Goal: Transaction & Acquisition: Purchase product/service

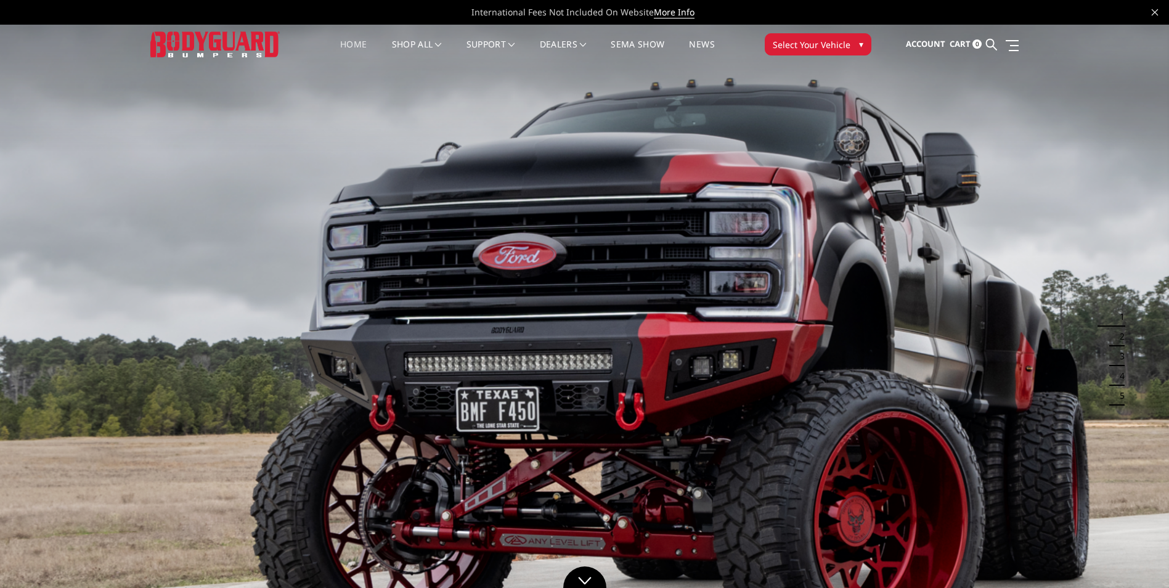
click at [806, 43] on span "Select Your Vehicle" at bounding box center [812, 44] width 78 height 13
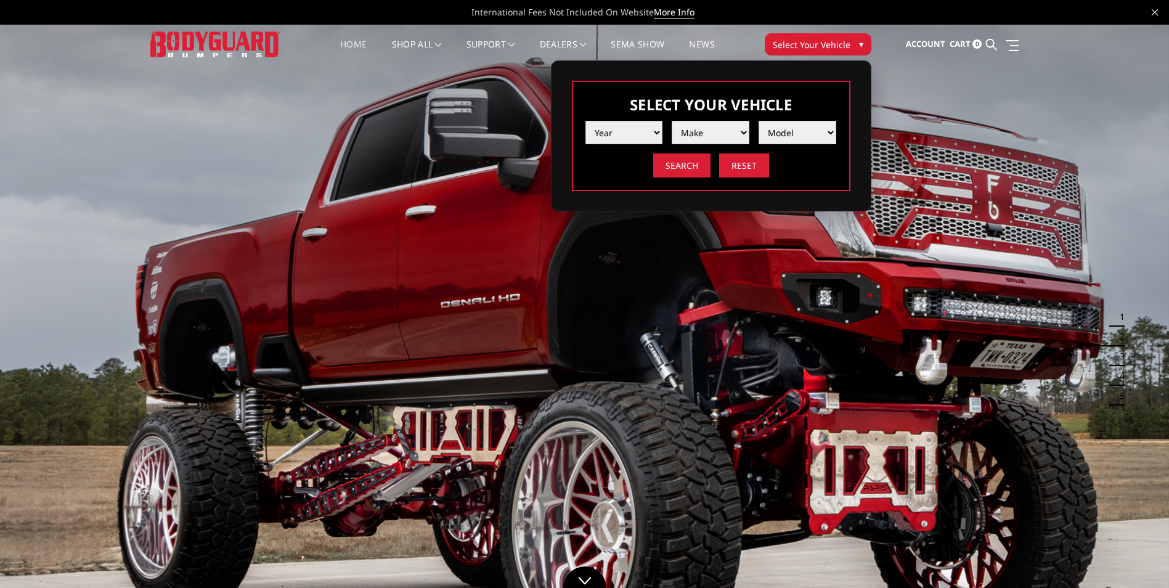
click at [630, 125] on select "Year 2025 2024 2023 2022 2021 2020 2019 2018 2017 2016 2015 2014 2013 2012 2011…" at bounding box center [625, 132] width 78 height 23
select select "yr_2025"
click at [586, 121] on select "Year 2025 2024 2023 2022 2021 2020 2019 2018 2017 2016 2015 2014 2013 2012 2011…" at bounding box center [625, 132] width 78 height 23
click at [695, 130] on select "Make Chevrolet Ford GMC Ram Toyota" at bounding box center [711, 132] width 78 height 23
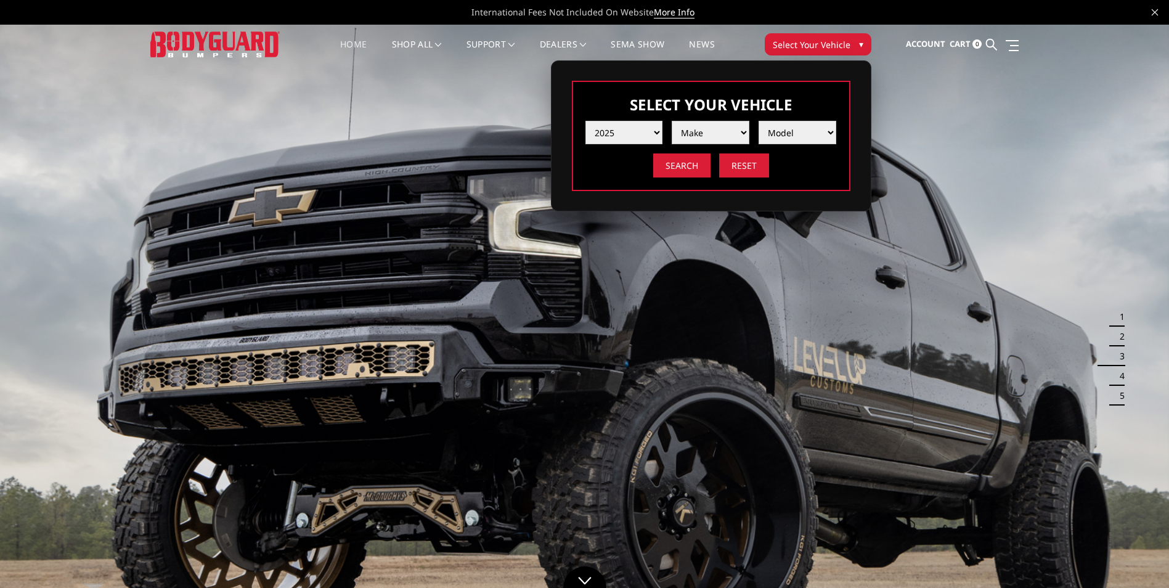
select select "mk_ford"
click at [672, 121] on select "Make Chevrolet Ford GMC Ram Toyota" at bounding box center [711, 132] width 78 height 23
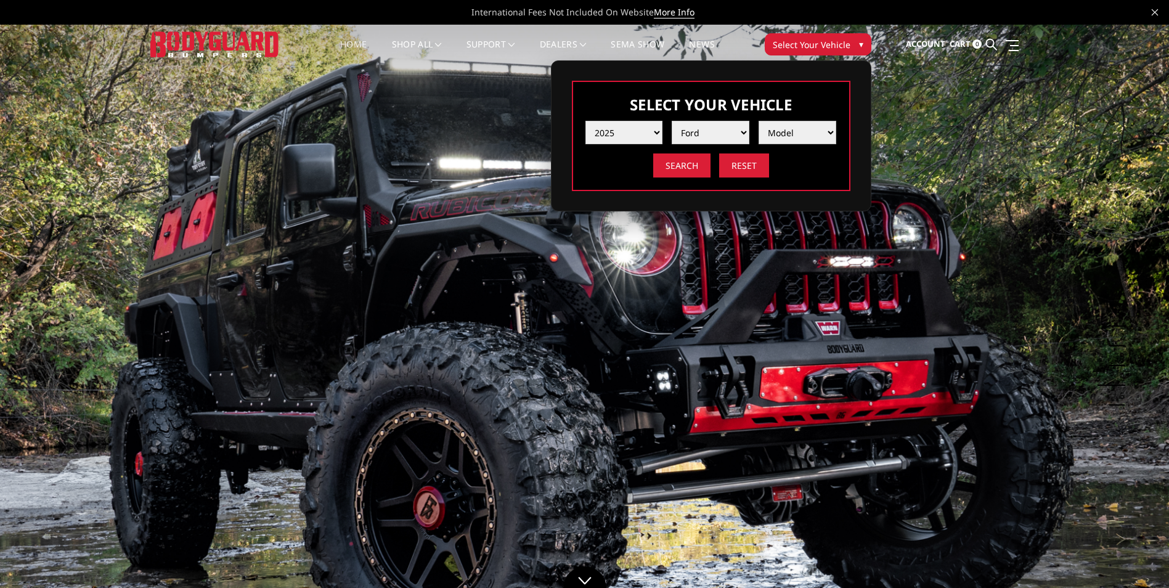
click at [777, 136] on select "Model F150 F150 Raptor F250 / F350 F450 F550" at bounding box center [798, 132] width 78 height 23
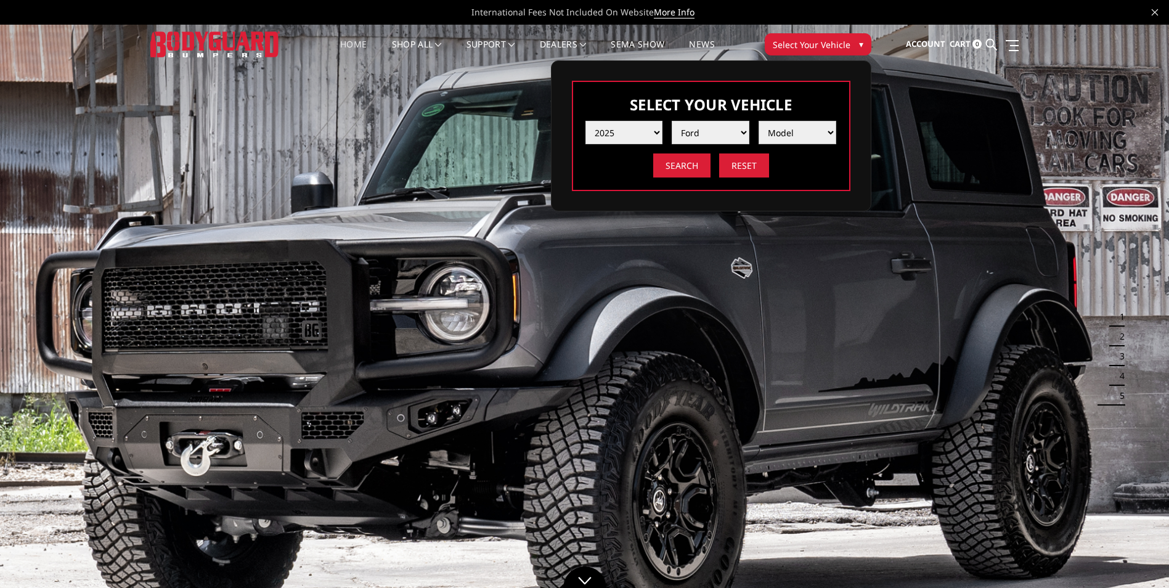
select select "md_f250-f350"
click at [759, 121] on select "Model F150 F150 Raptor F250 / F350 F450 F550" at bounding box center [798, 132] width 78 height 23
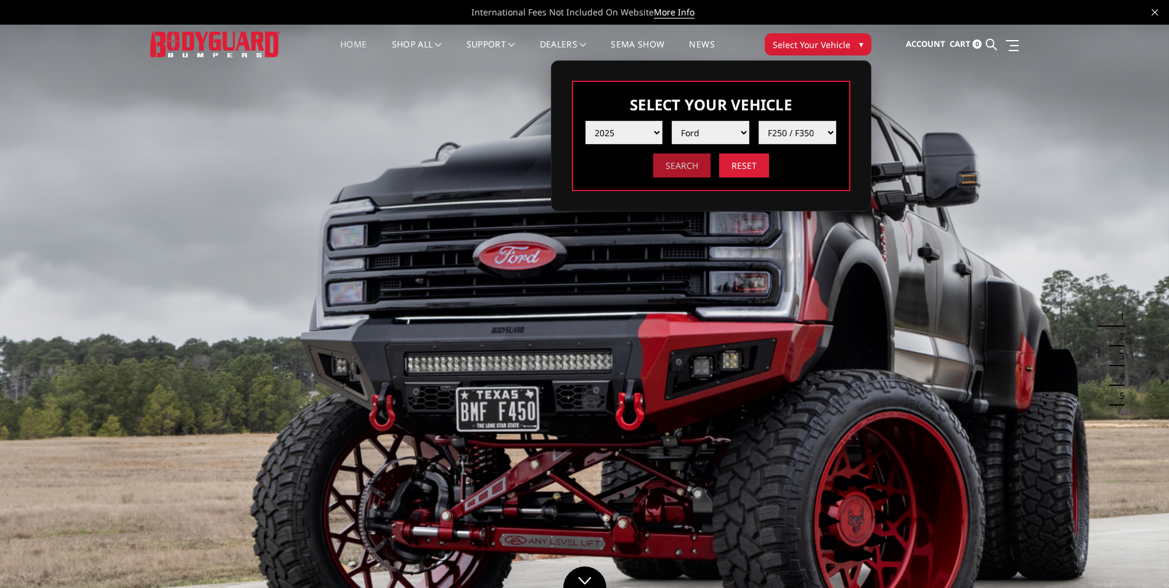
click at [687, 162] on input "Search" at bounding box center [681, 165] width 57 height 24
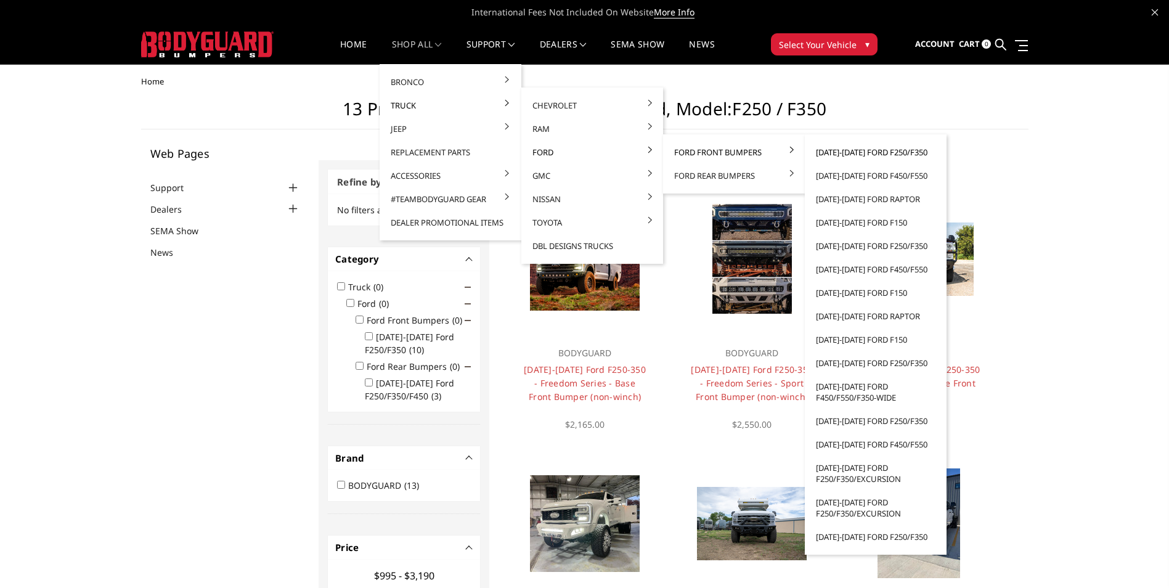
click at [883, 150] on link "[DATE]-[DATE] Ford F250/F350" at bounding box center [876, 152] width 132 height 23
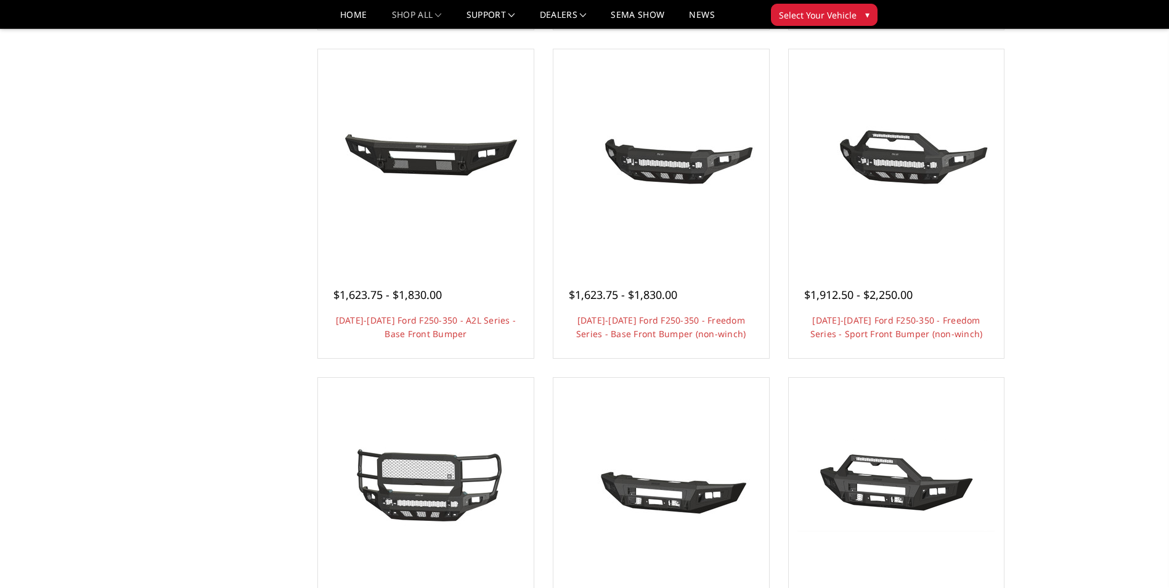
scroll to position [616, 0]
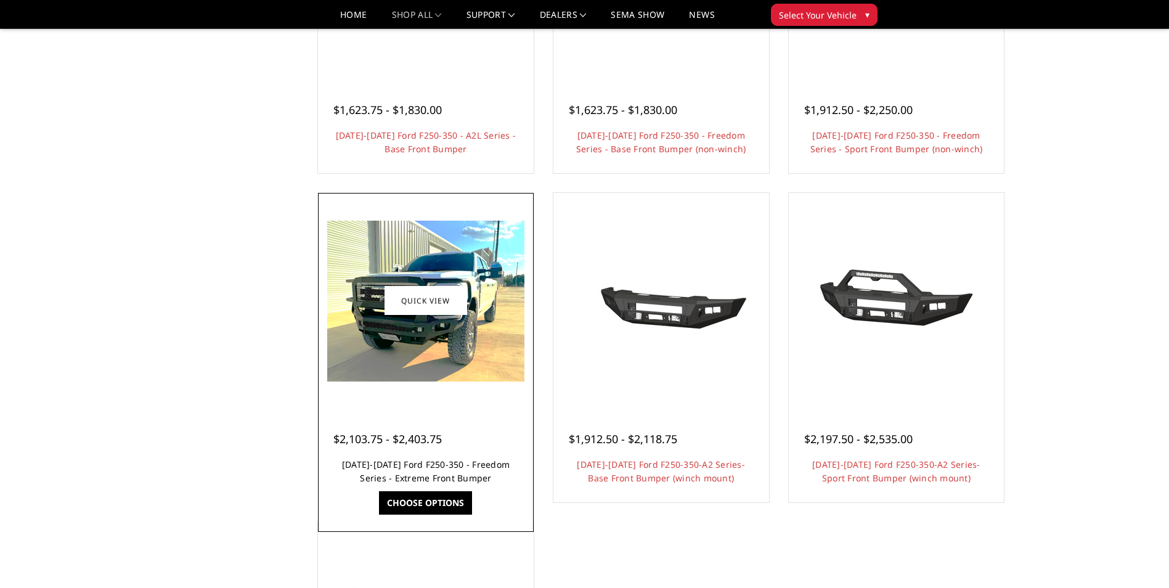
click at [438, 471] on h4 "2023-2025 Ford F250-350 - Freedom Series - Extreme Front Bumper" at bounding box center [425, 471] width 185 height 27
click at [423, 357] on img at bounding box center [425, 301] width 197 height 161
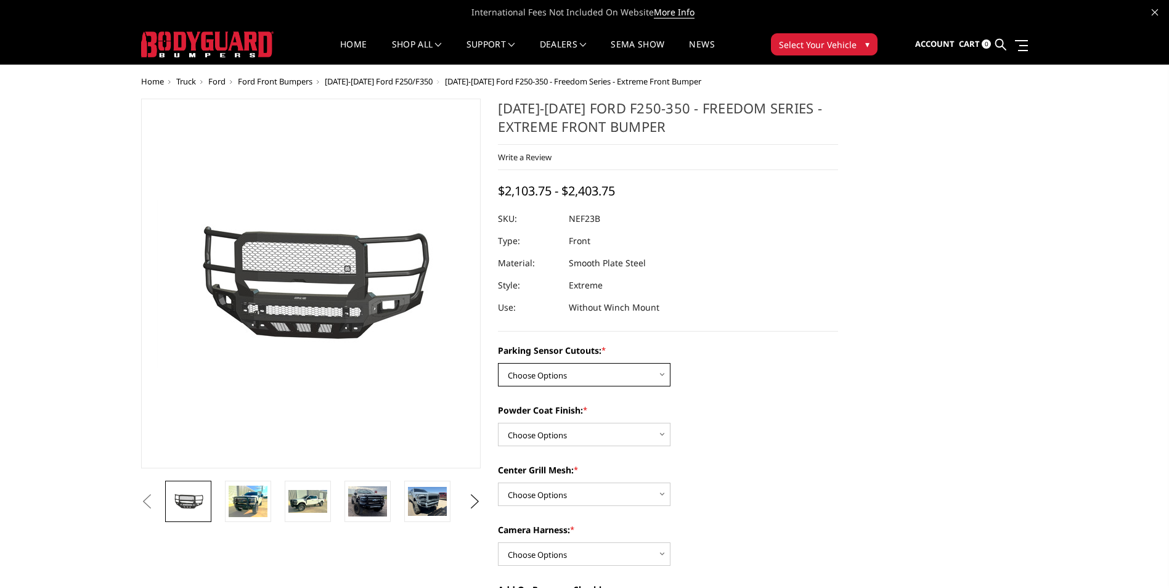
click at [603, 371] on select "Choose Options No - Without Parking Sensor Cutouts Yes - With Parking Sensor Cu…" at bounding box center [584, 374] width 173 height 23
select select "2583"
click at [498, 363] on select "Choose Options No - Without Parking Sensor Cutouts Yes - With Parking Sensor Cu…" at bounding box center [584, 374] width 173 height 23
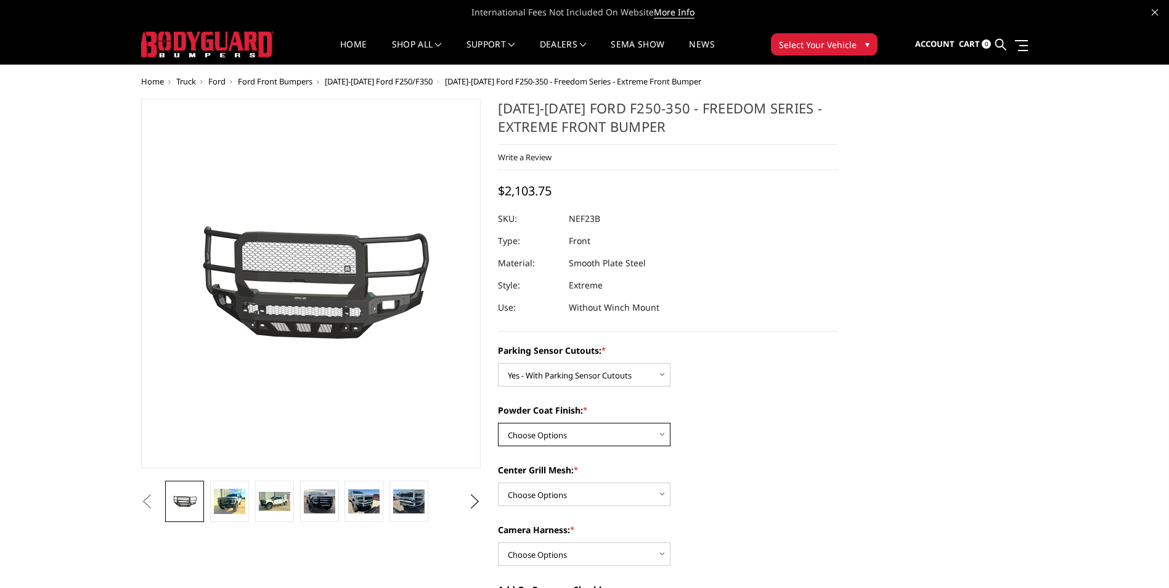
click at [605, 429] on select "Choose Options Bare Metal Textured Black Powder Coat" at bounding box center [584, 434] width 173 height 23
select select "2585"
click at [498, 423] on select "Choose Options Bare Metal Textured Black Powder Coat" at bounding box center [584, 434] width 173 height 23
click at [558, 494] on select "Choose Options With Center Grill Mesh Without Center Grill Mesh" at bounding box center [584, 494] width 173 height 23
select select "2586"
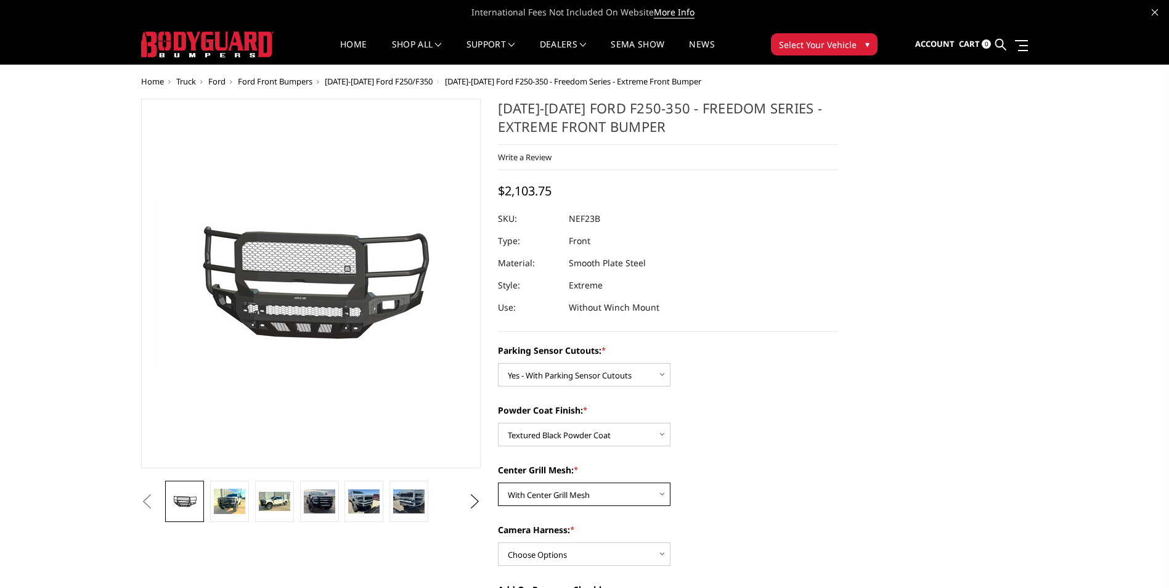
click at [498, 483] on select "Choose Options With Center Grill Mesh Without Center Grill Mesh" at bounding box center [584, 494] width 173 height 23
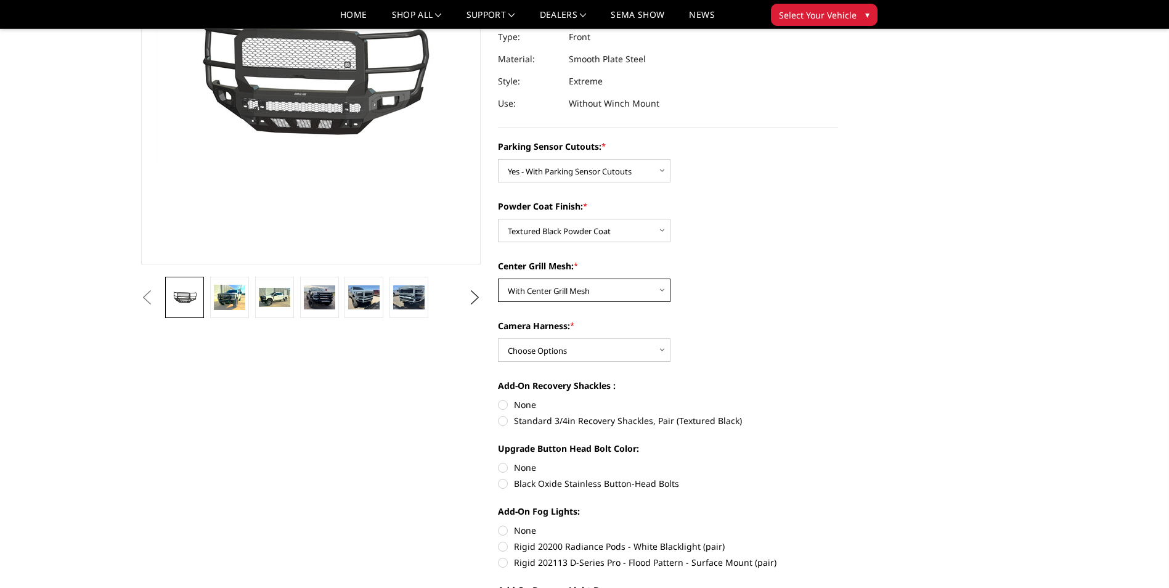
scroll to position [185, 0]
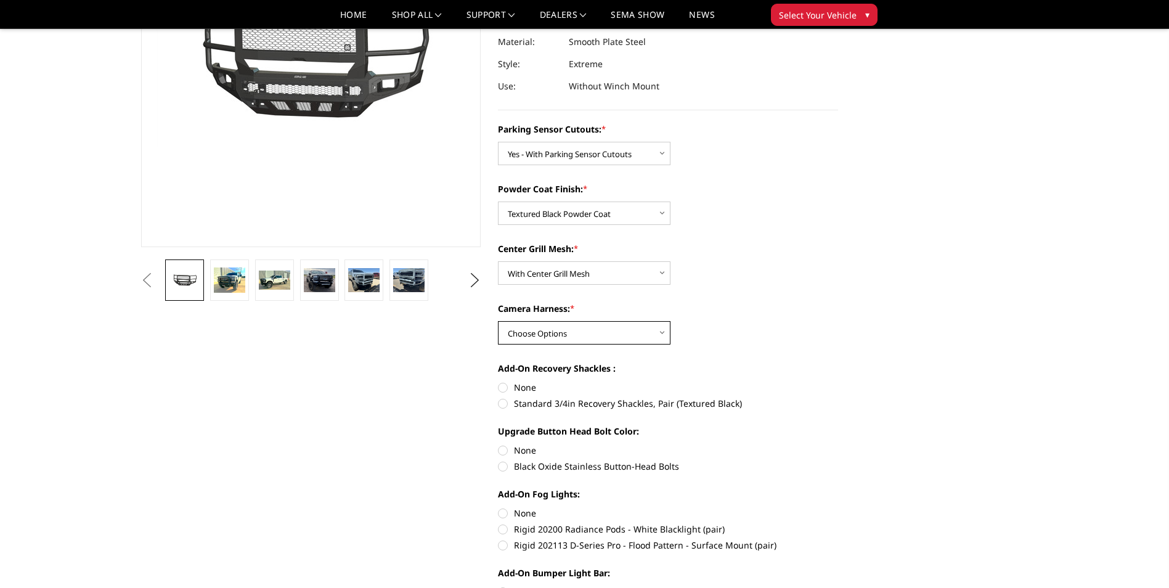
click at [557, 332] on select "Choose Options WITH Camera Harness WITHOUT Camera Harness" at bounding box center [584, 332] width 173 height 23
select select "2588"
click at [498, 321] on select "Choose Options WITH Camera Harness WITHOUT Camera Harness" at bounding box center [584, 332] width 173 height 23
click at [504, 387] on label "None" at bounding box center [668, 387] width 340 height 13
click at [499, 382] on input "None" at bounding box center [498, 381] width 1 height 1
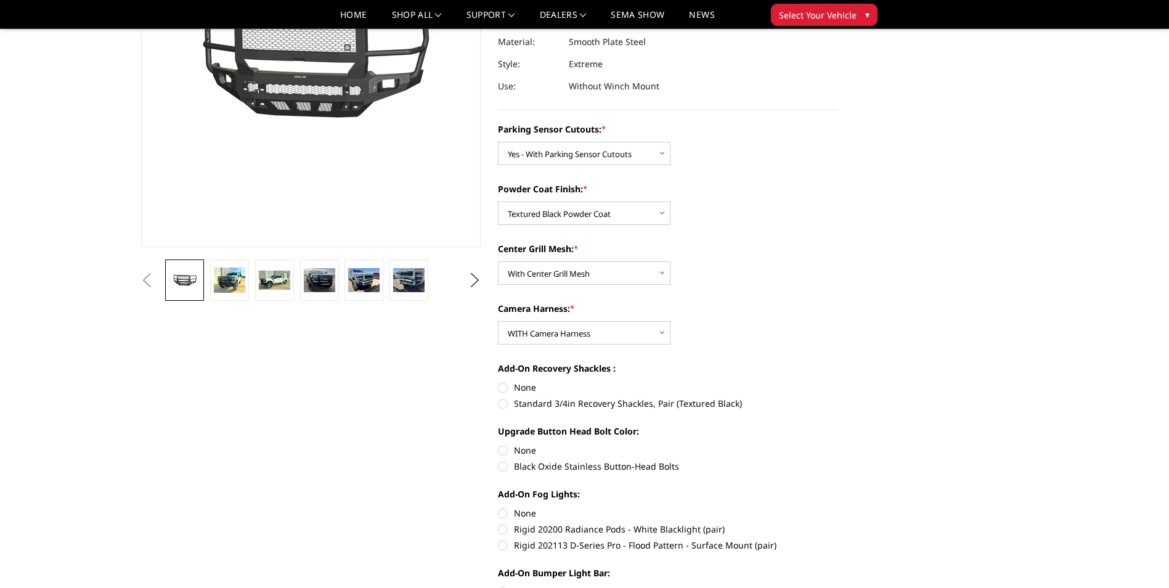
radio input "true"
click at [499, 471] on label "Black Oxide Stainless Button-Head Bolts" at bounding box center [668, 466] width 340 height 13
click at [838, 444] on input "Black Oxide Stainless Button-Head Bolts" at bounding box center [838, 444] width 1 height 1
radio input "true"
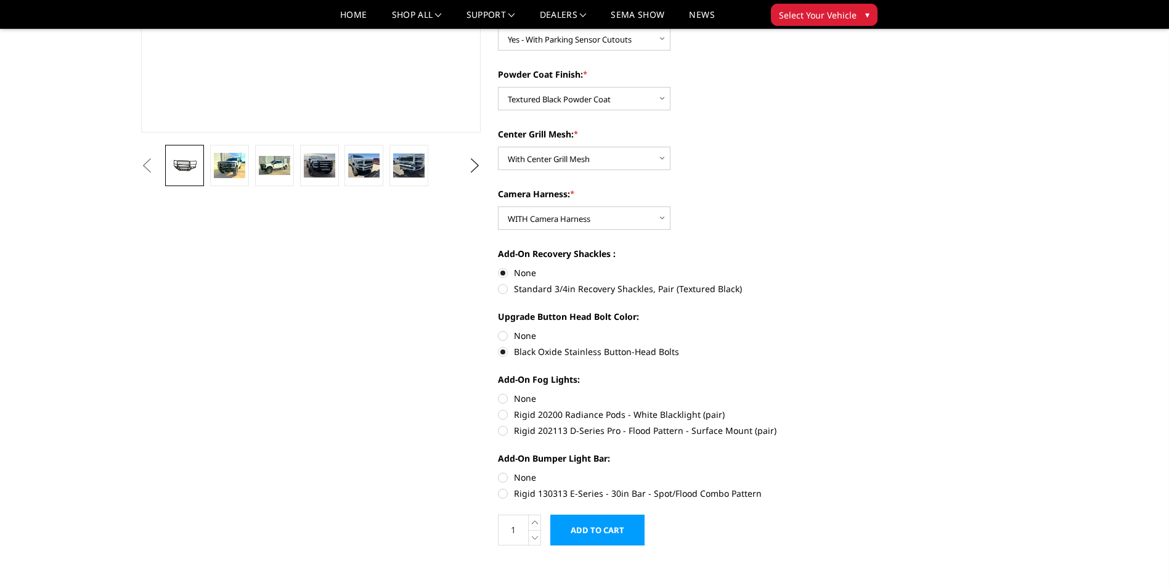
scroll to position [0, 0]
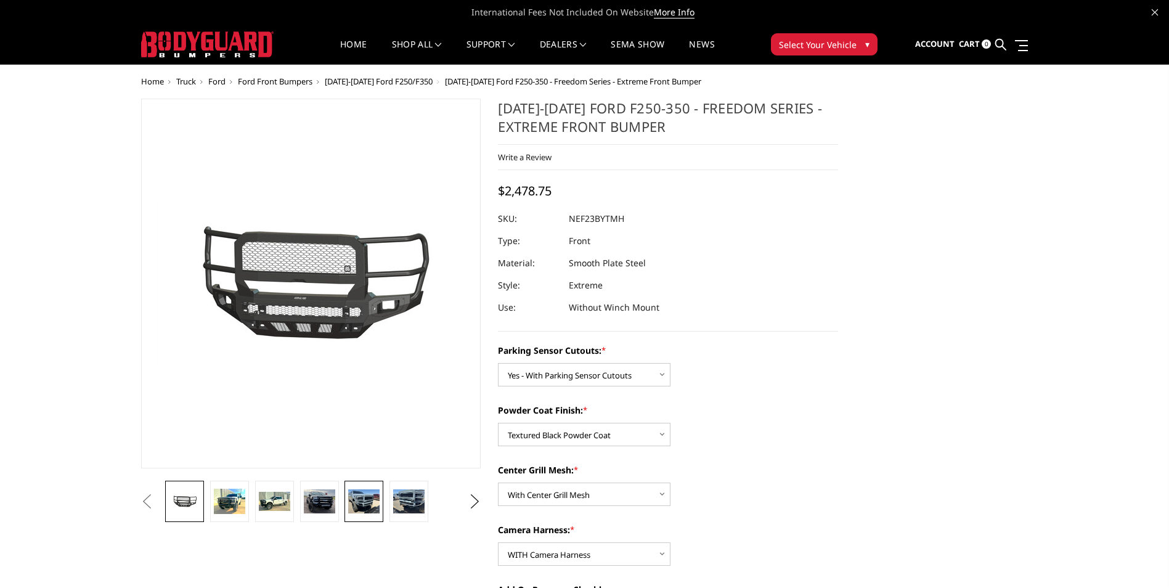
click at [356, 491] on img at bounding box center [363, 500] width 31 height 23
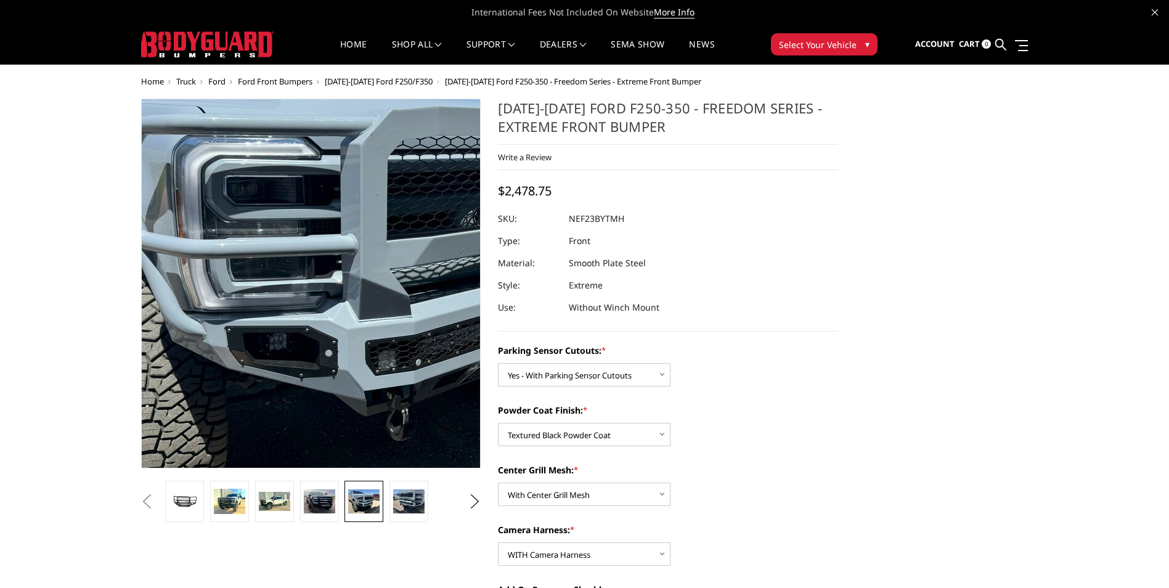
click at [272, 305] on img at bounding box center [364, 272] width 789 height 592
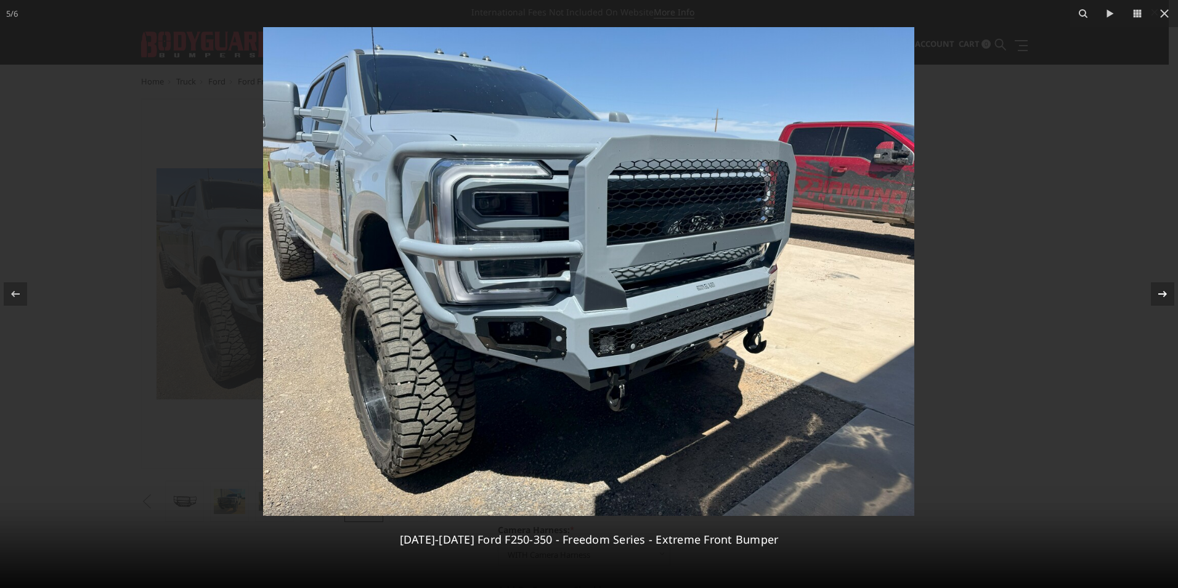
click at [1162, 287] on icon at bounding box center [1163, 294] width 15 height 15
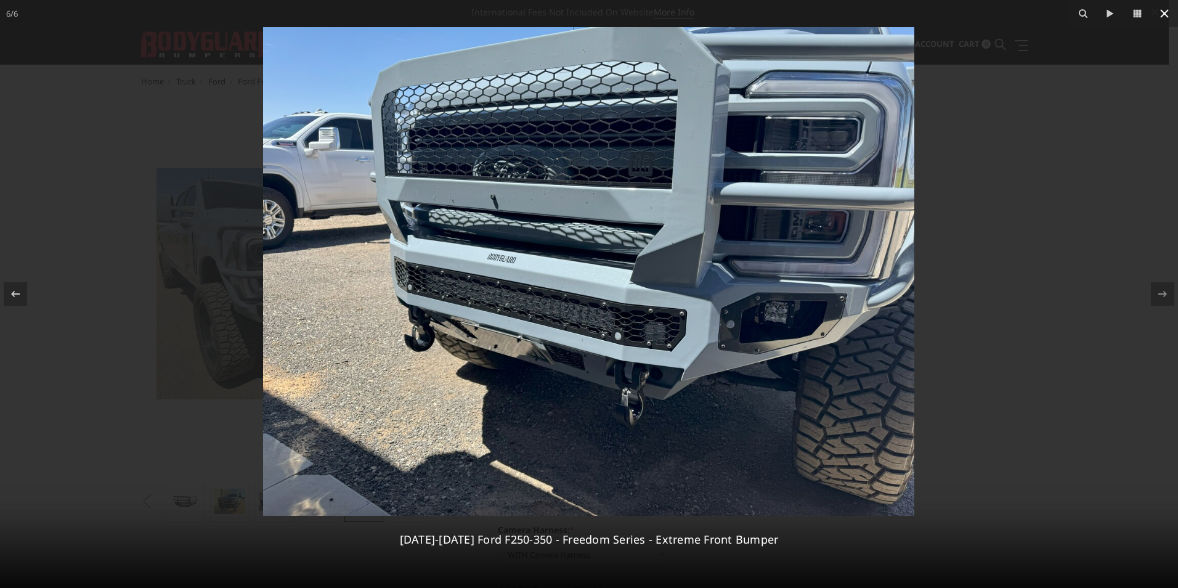
click at [1161, 15] on icon at bounding box center [1164, 13] width 15 height 15
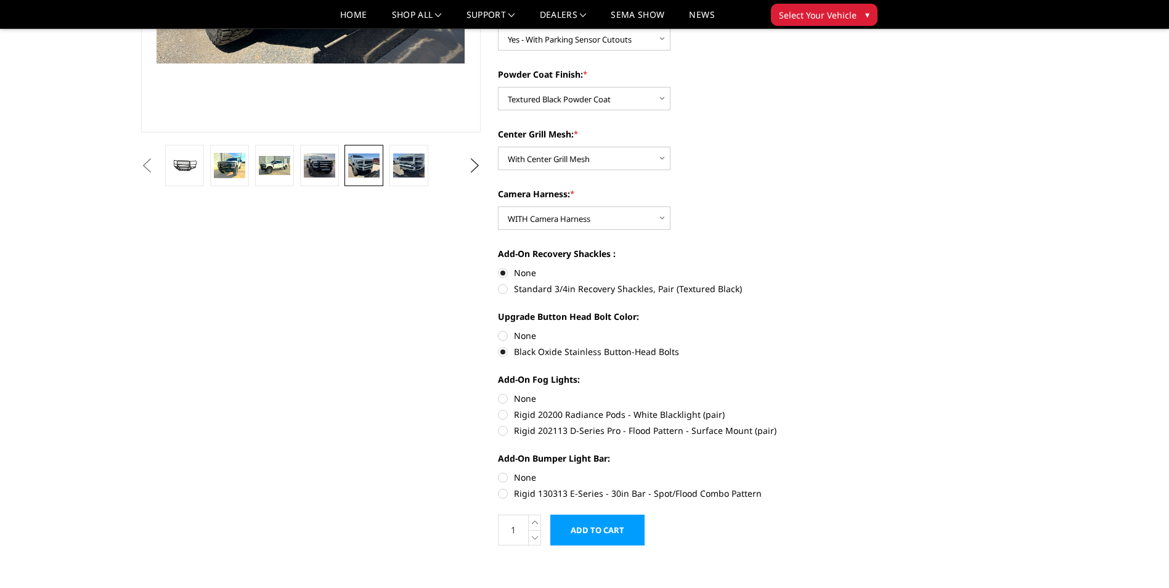
scroll to position [308, 0]
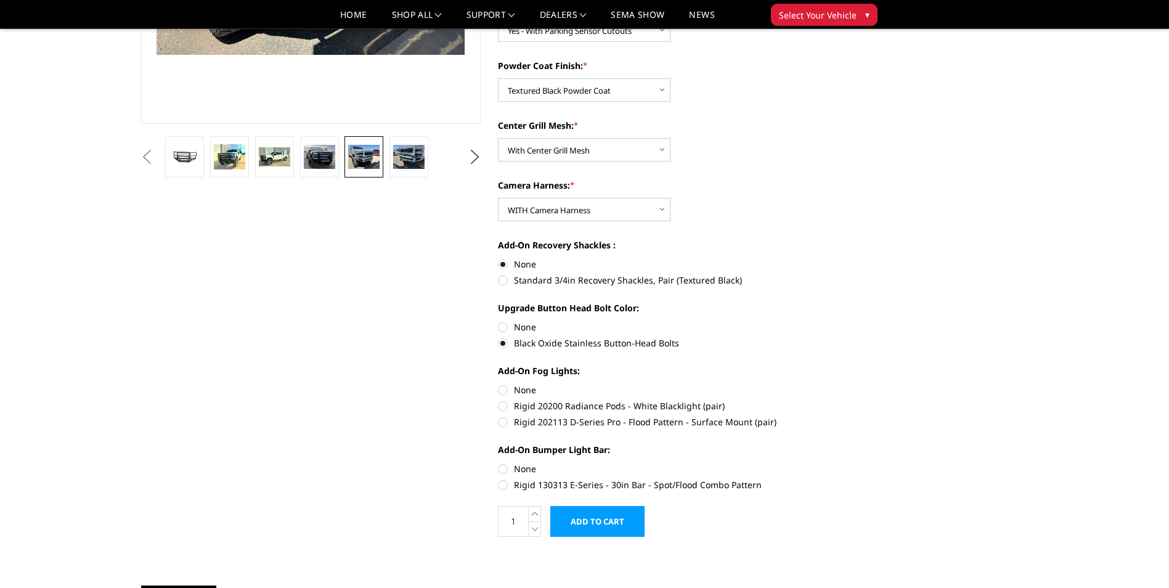
drag, startPoint x: 504, startPoint y: 420, endPoint x: 504, endPoint y: 428, distance: 7.4
click at [504, 420] on label "Rigid 202113 D-Series Pro - Flood Pattern - Surface Mount (pair)" at bounding box center [668, 421] width 340 height 13
click at [838, 400] on input "Rigid 202113 D-Series Pro - Flood Pattern - Surface Mount (pair)" at bounding box center [838, 399] width 1 height 1
radio input "true"
click at [505, 470] on label "None" at bounding box center [668, 468] width 340 height 13
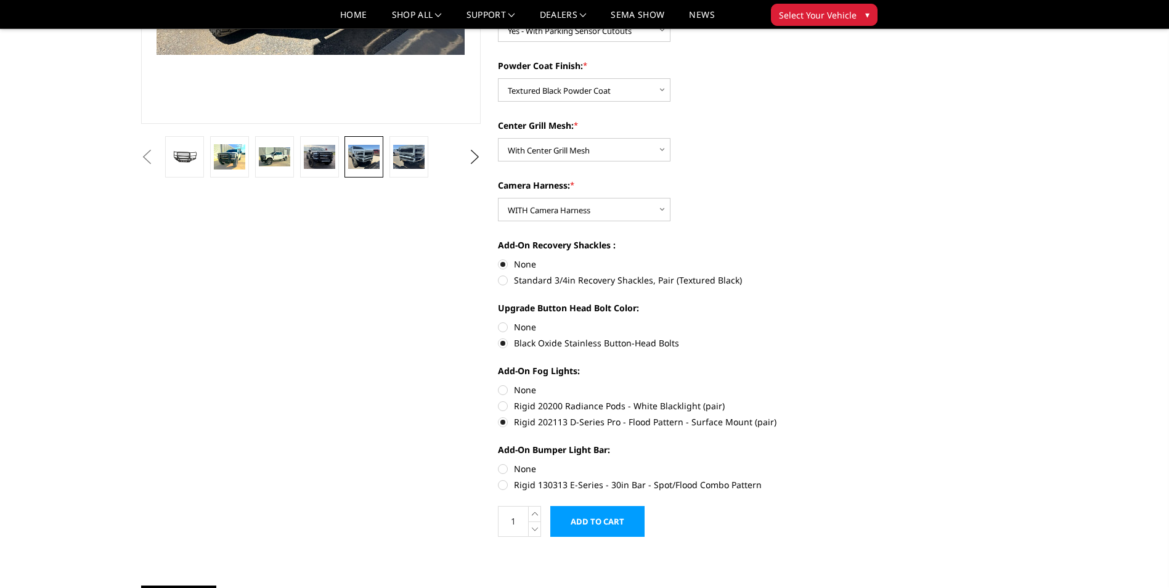
click at [499, 463] on input "None" at bounding box center [498, 462] width 1 height 1
radio input "true"
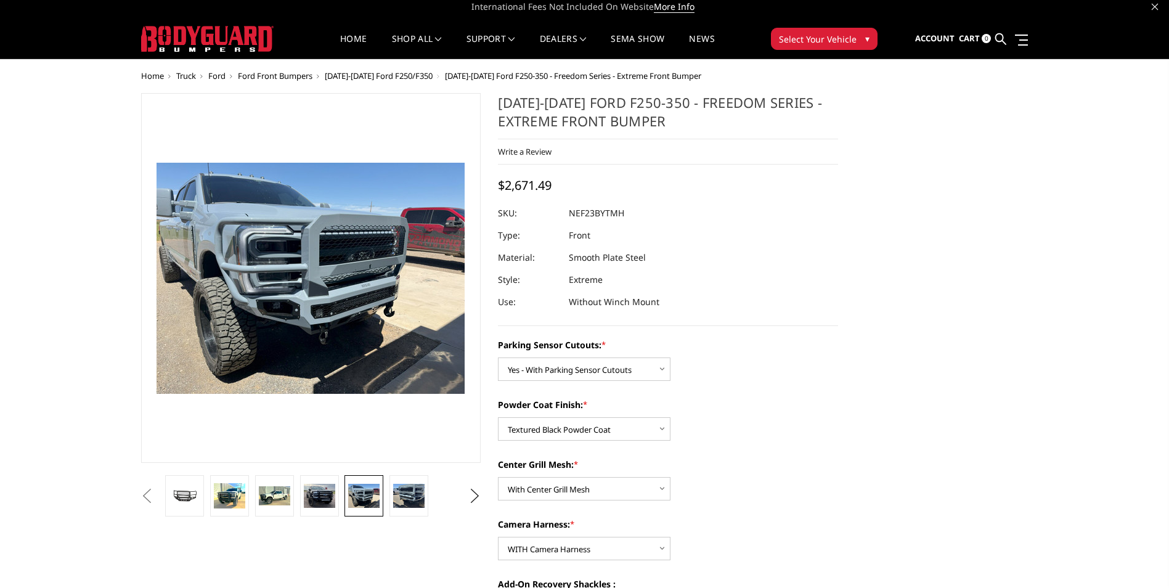
scroll to position [0, 0]
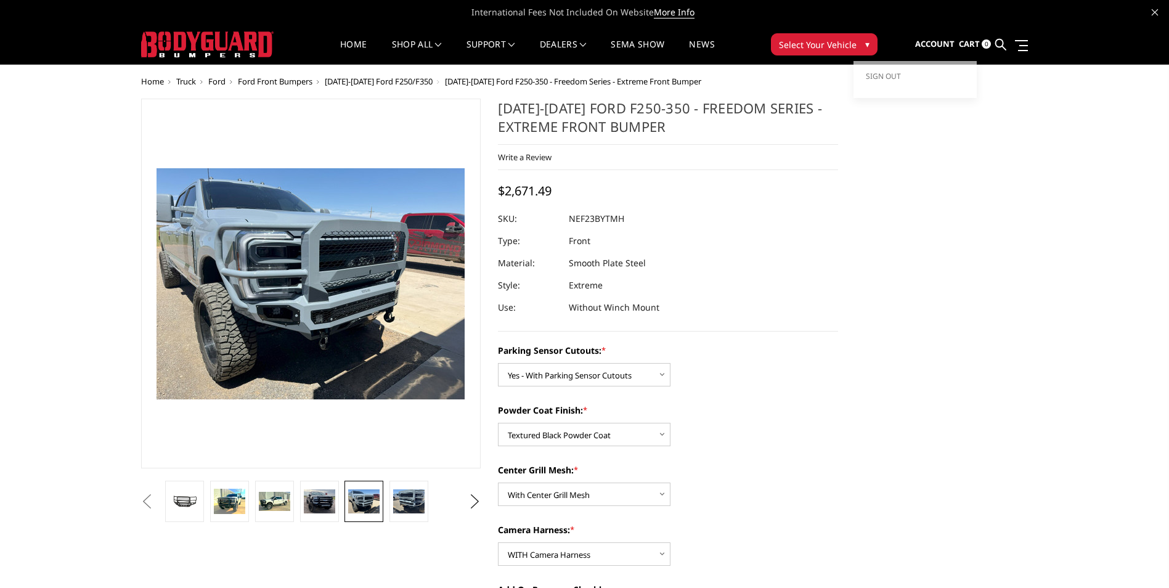
click at [937, 43] on span "Account" at bounding box center [934, 43] width 39 height 11
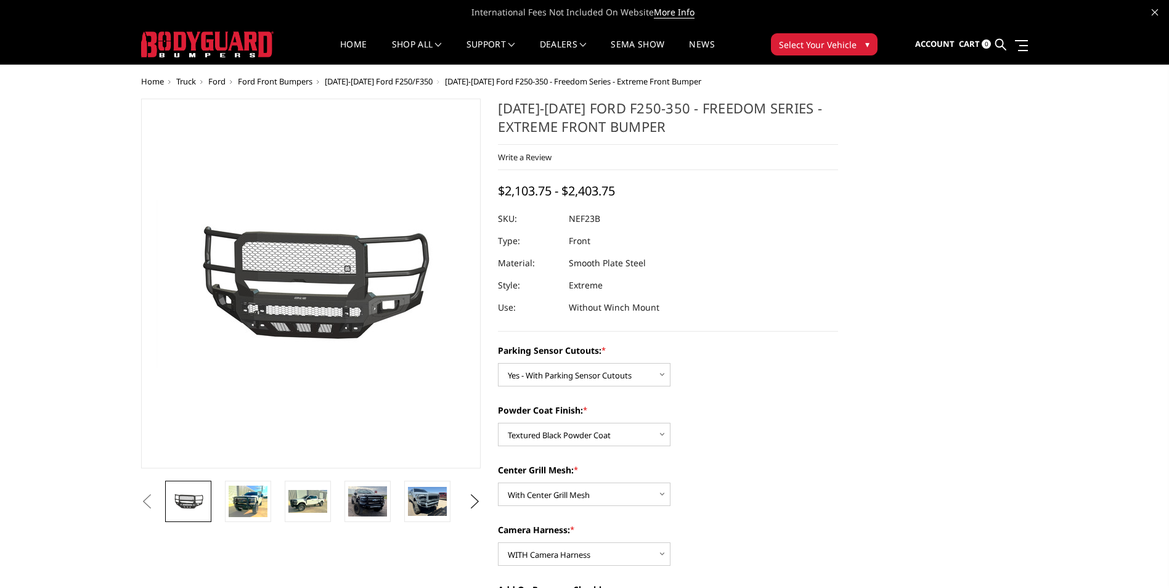
select select "2583"
select select "2585"
select select "2586"
select select "2588"
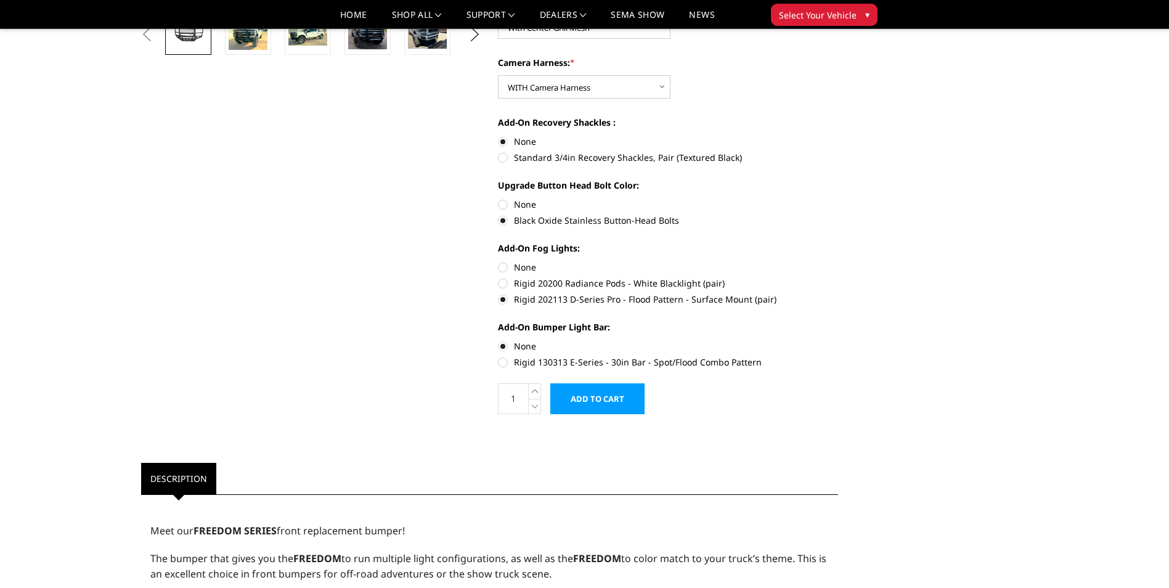
scroll to position [431, 0]
click at [583, 399] on input "Add to Cart" at bounding box center [597, 398] width 94 height 31
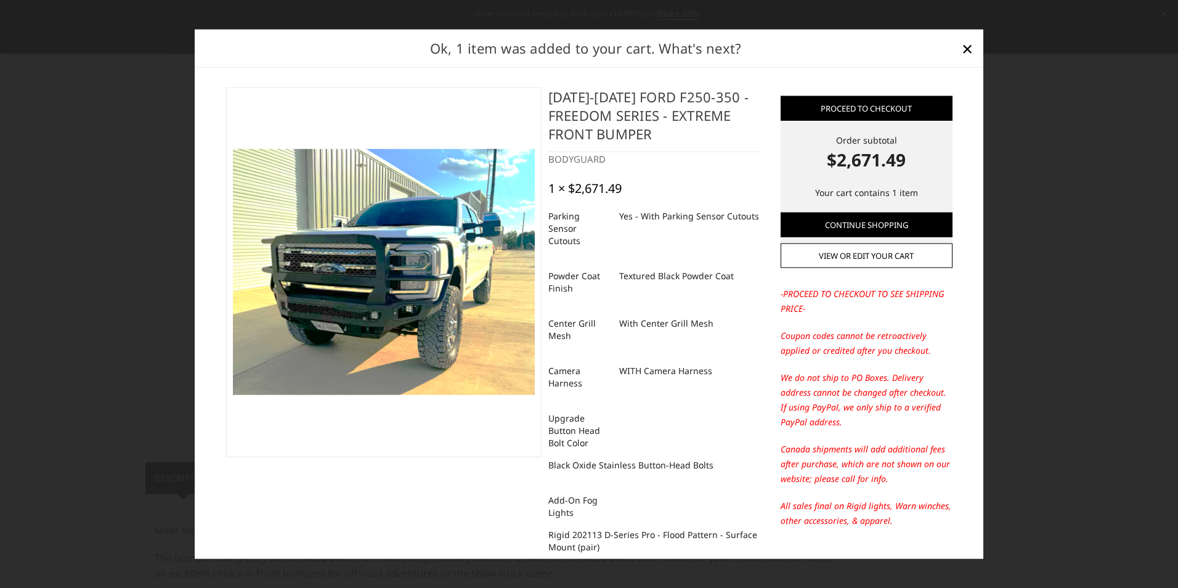
click at [1040, 273] on div at bounding box center [589, 294] width 1178 height 588
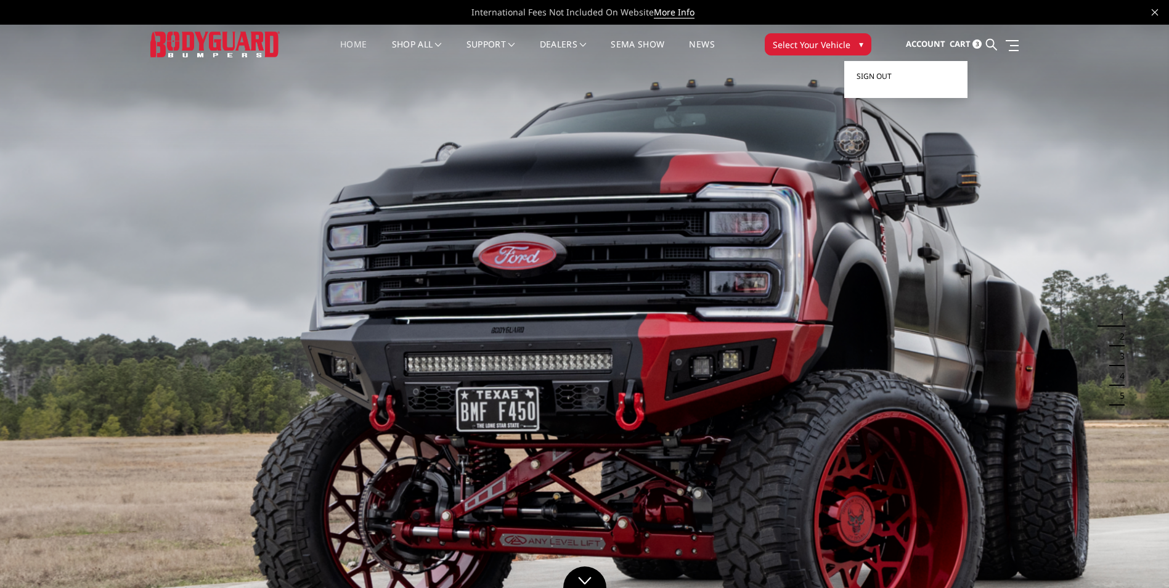
click at [881, 73] on span "Sign out" at bounding box center [874, 76] width 35 height 10
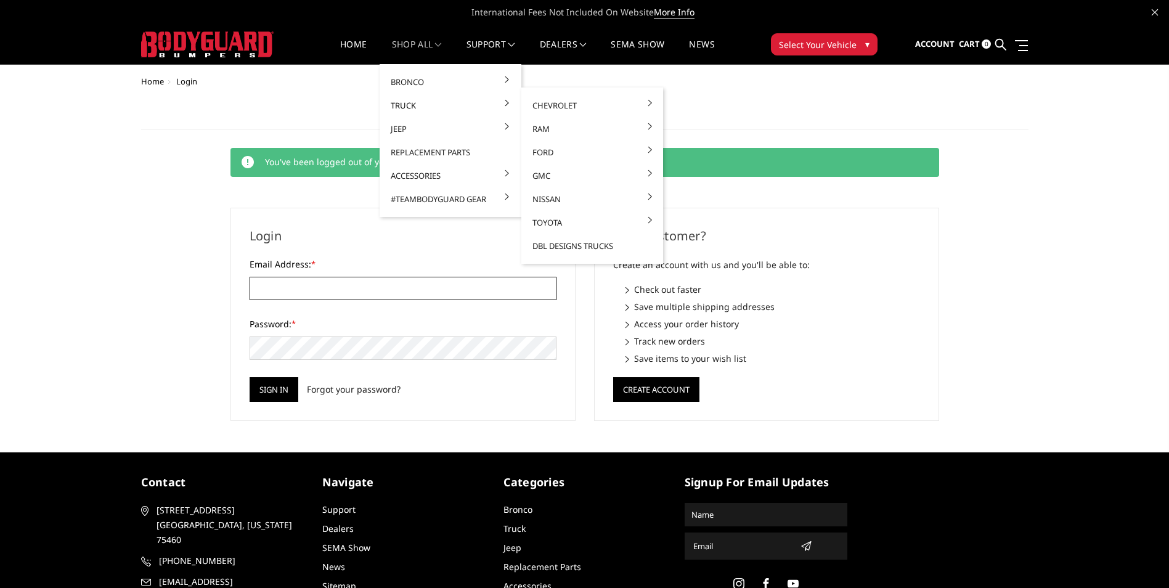
type input "[EMAIL_ADDRESS][DOMAIN_NAME]"
click at [398, 105] on link "Truck" at bounding box center [451, 105] width 132 height 23
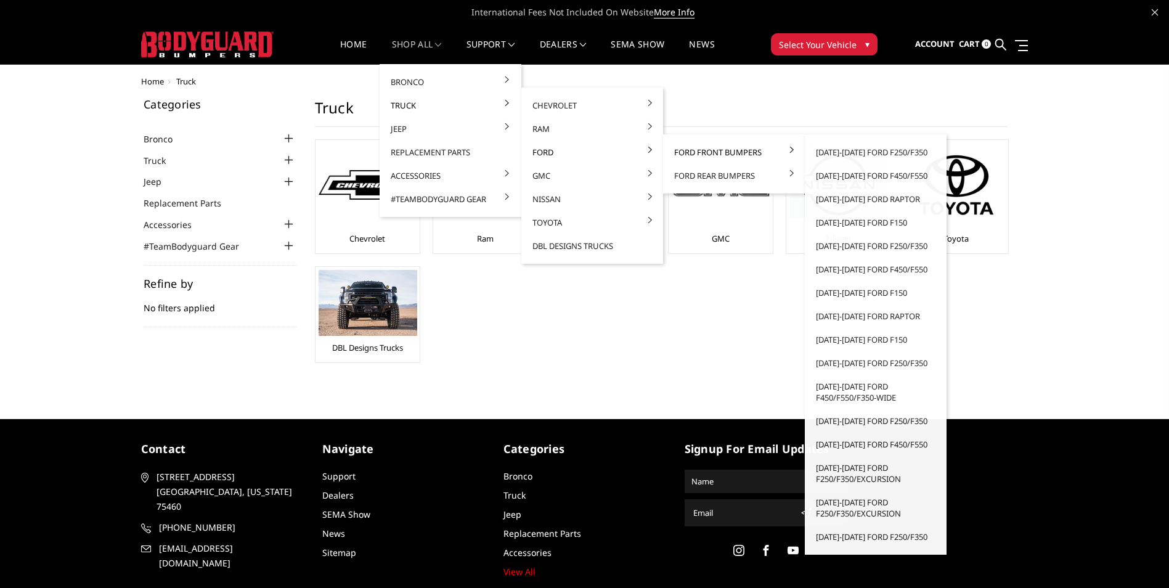
click at [692, 150] on link "Ford Front Bumpers" at bounding box center [734, 152] width 132 height 23
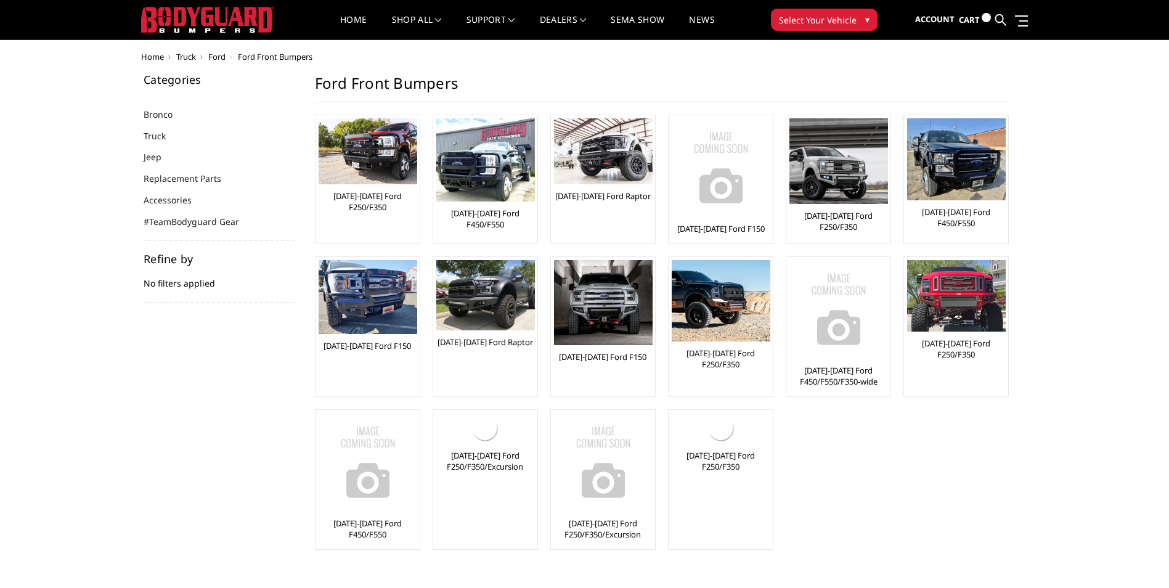
click at [855, 152] on img at bounding box center [839, 161] width 99 height 86
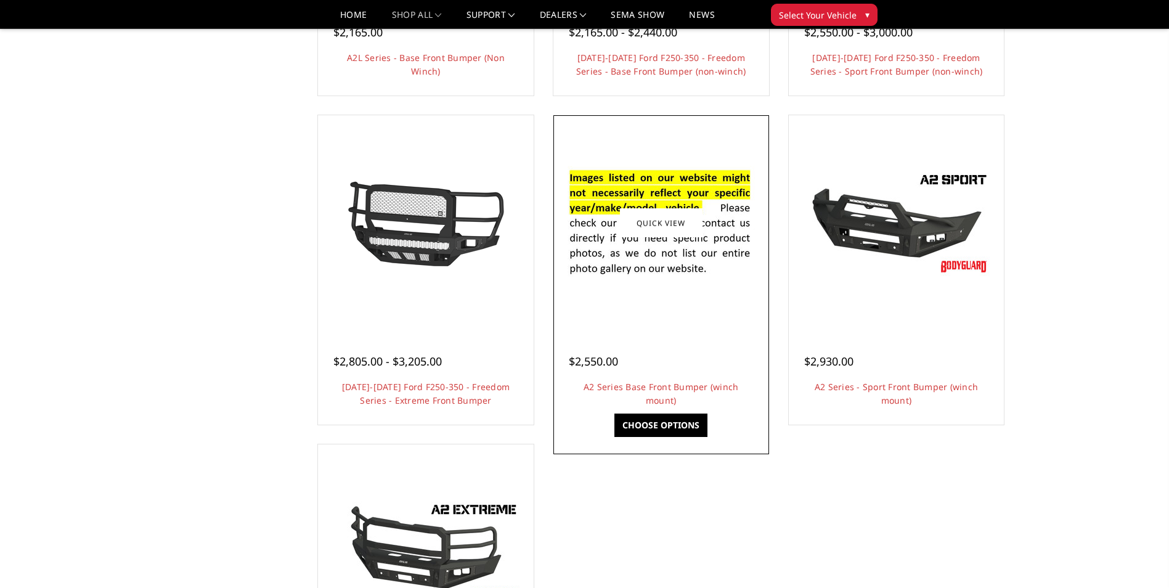
scroll to position [678, 0]
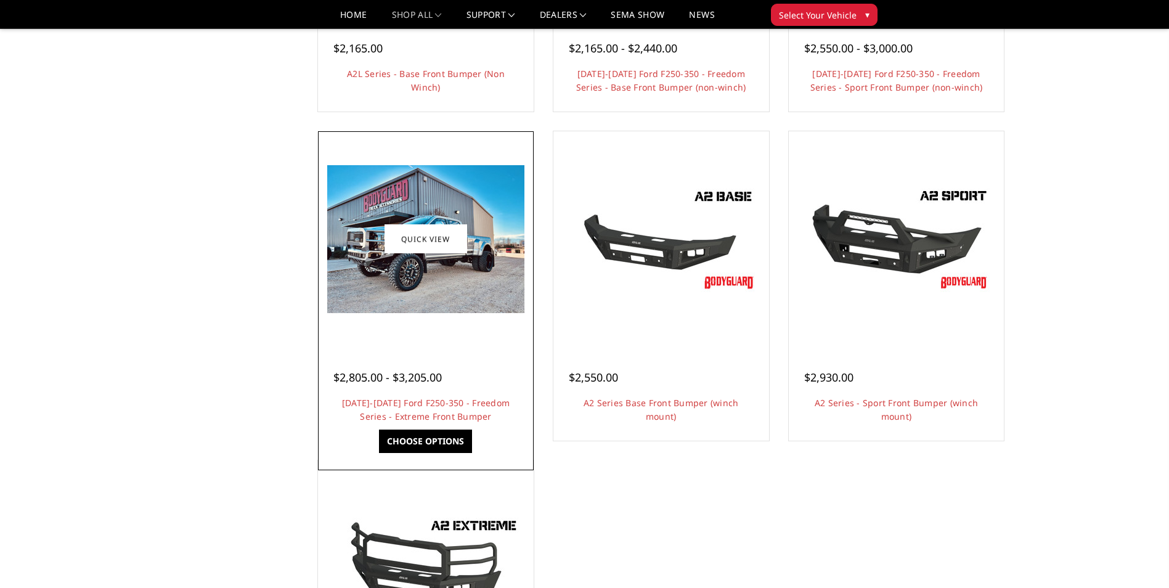
click at [401, 342] on div at bounding box center [426, 239] width 210 height 210
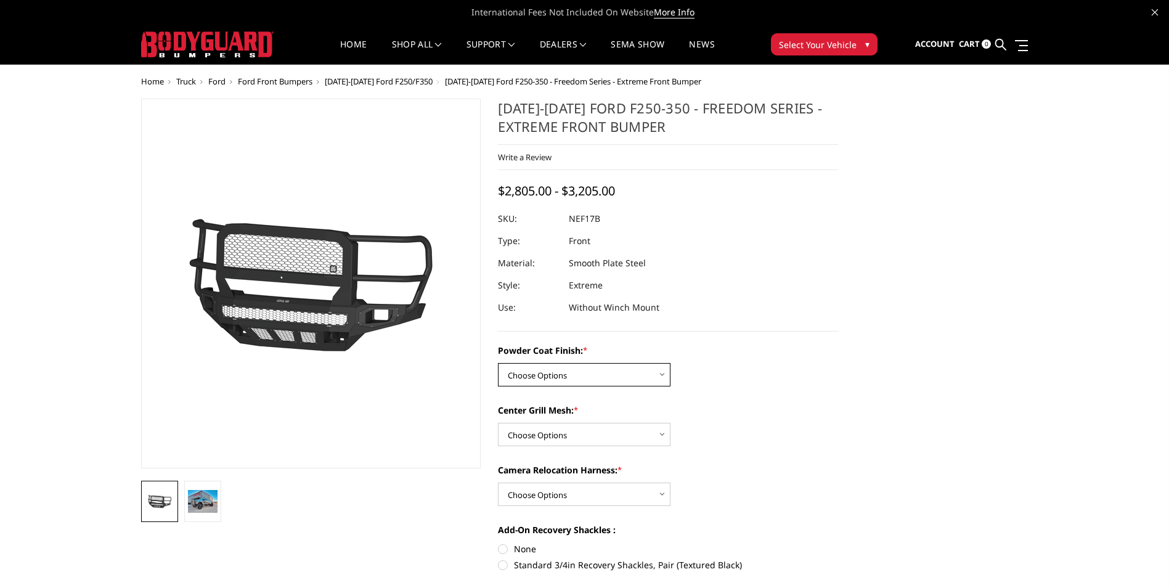
click at [581, 380] on select "Choose Options Bare Metal Textured Black Powder Coat" at bounding box center [584, 374] width 173 height 23
select select "3088"
click at [498, 363] on select "Choose Options Bare Metal Textured Black Powder Coat" at bounding box center [584, 374] width 173 height 23
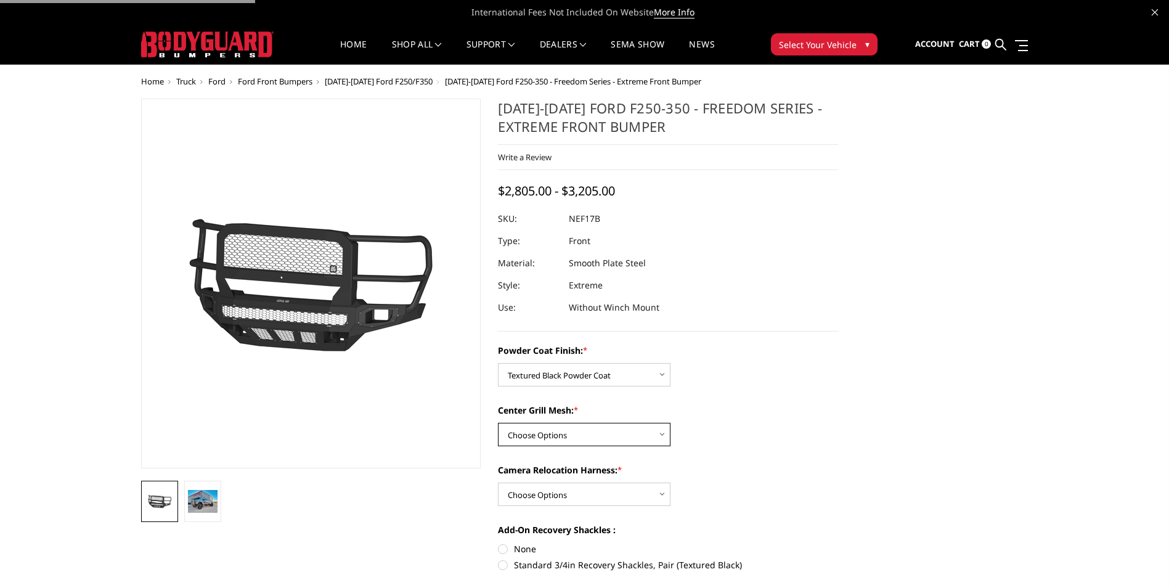
click at [569, 437] on select "Choose Options WITH Expanded Metal in Center Grill WITHOUT Expanded Metal in Ce…" at bounding box center [584, 434] width 173 height 23
select select "3090"
click at [498, 423] on select "Choose Options WITH Expanded Metal in Center Grill WITHOUT Expanded Metal in Ce…" at bounding box center [584, 434] width 173 height 23
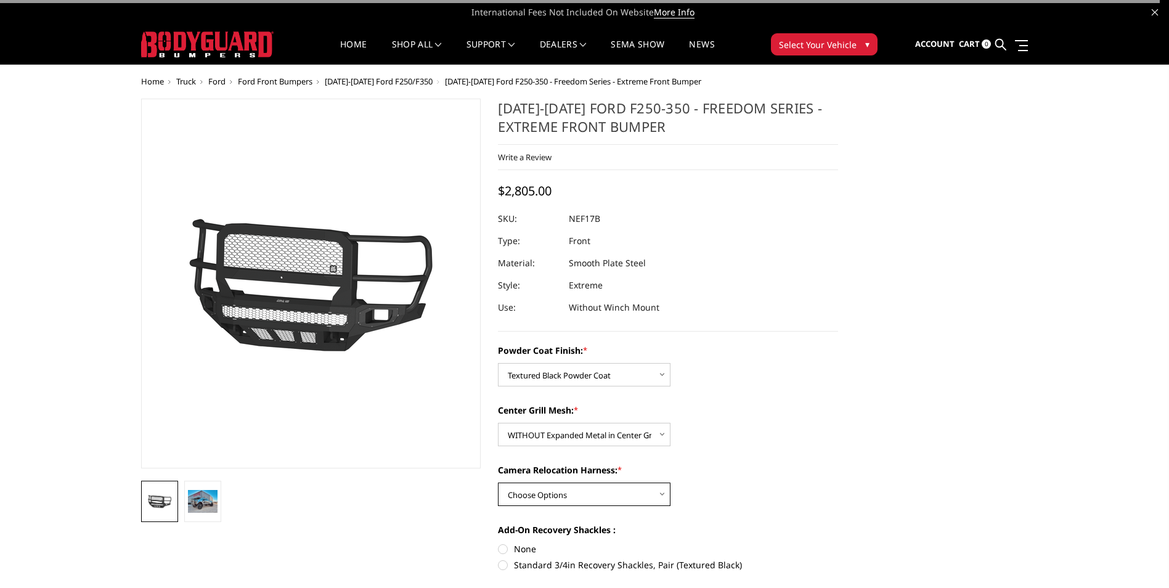
drag, startPoint x: 574, startPoint y: 487, endPoint x: 576, endPoint y: 494, distance: 7.5
click at [575, 492] on select "Choose Options WITH Camera Relocation Harness WITHOUT Camera Relocation Harness" at bounding box center [584, 494] width 173 height 23
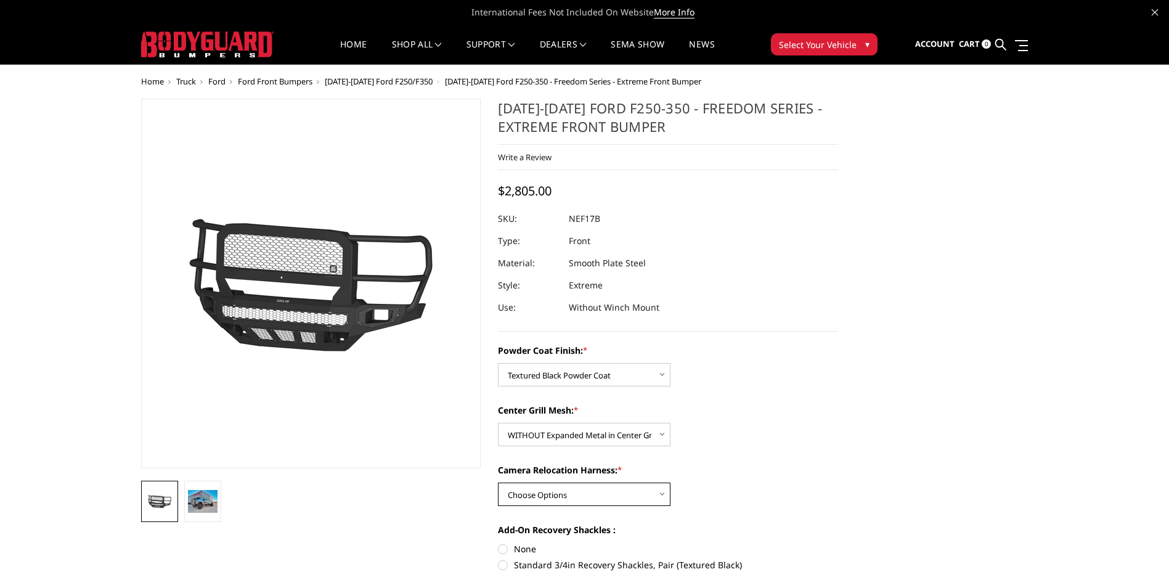
select select "3091"
click at [498, 483] on select "Choose Options WITH Camera Relocation Harness WITHOUT Camera Relocation Harness" at bounding box center [584, 494] width 173 height 23
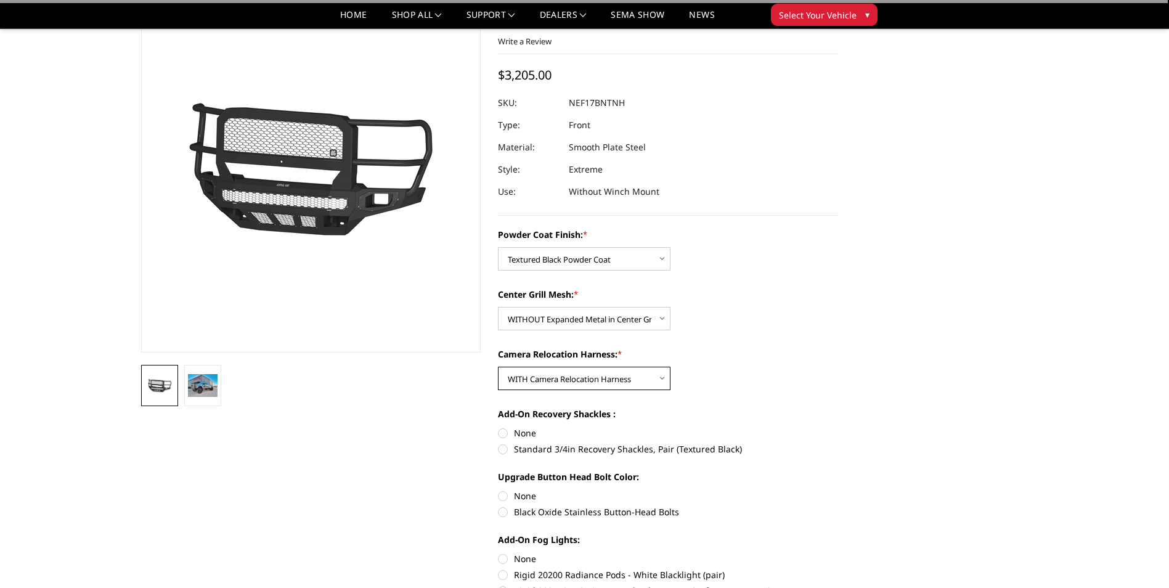
scroll to position [185, 0]
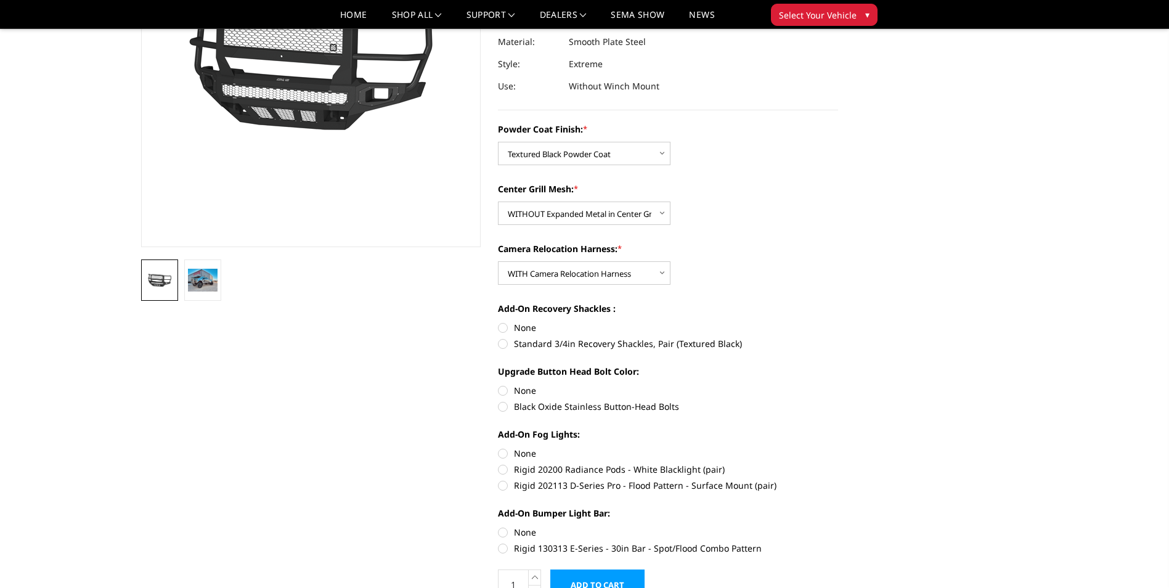
click at [504, 325] on label "None" at bounding box center [668, 327] width 340 height 13
click at [499, 322] on input "None" at bounding box center [498, 321] width 1 height 1
radio input "true"
click at [503, 407] on label "Black Oxide Stainless Button-Head Bolts" at bounding box center [668, 406] width 340 height 13
click at [838, 385] on input "Black Oxide Stainless Button-Head Bolts" at bounding box center [838, 384] width 1 height 1
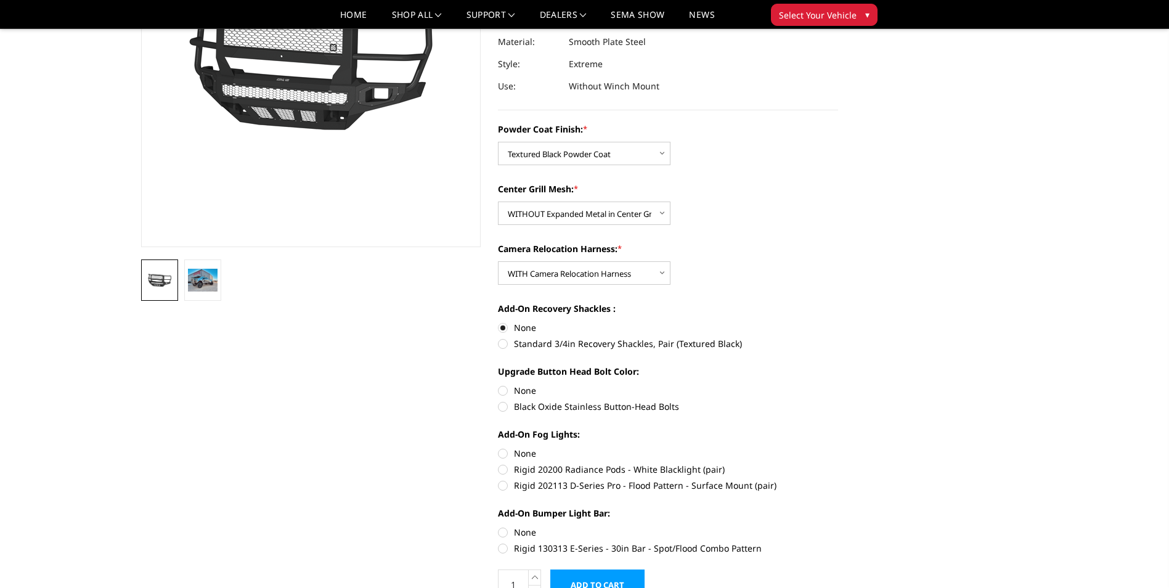
radio input "true"
click at [507, 485] on label "Rigid 202113 D-Series Pro - Flood Pattern - Surface Mount (pair)" at bounding box center [668, 485] width 340 height 13
click at [838, 463] on input "Rigid 202113 D-Series Pro - Flood Pattern - Surface Mount (pair)" at bounding box center [838, 463] width 1 height 1
radio input "true"
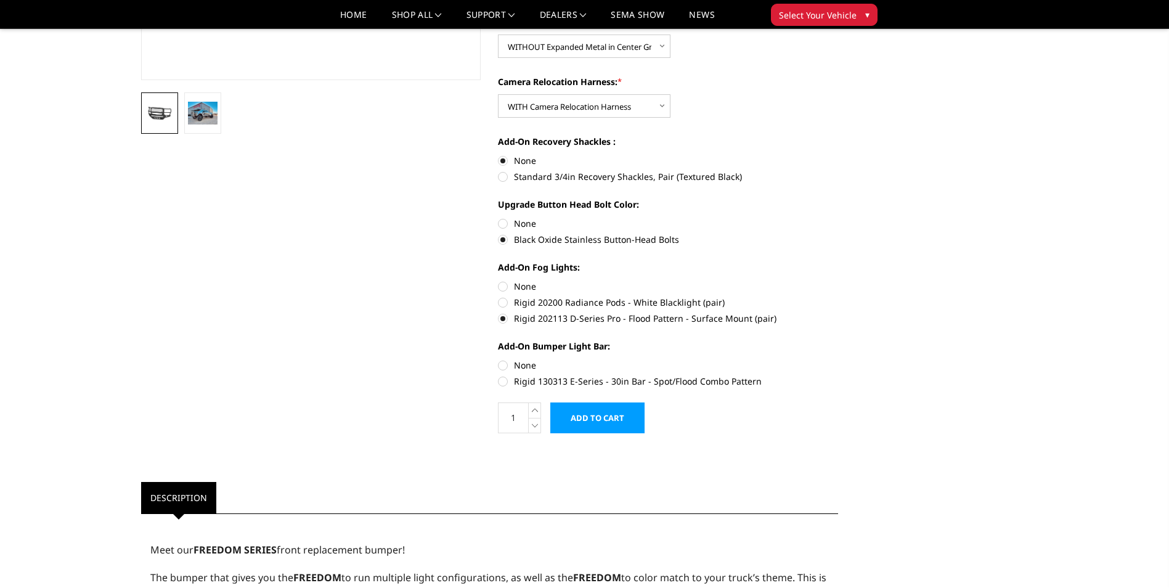
scroll to position [370, 0]
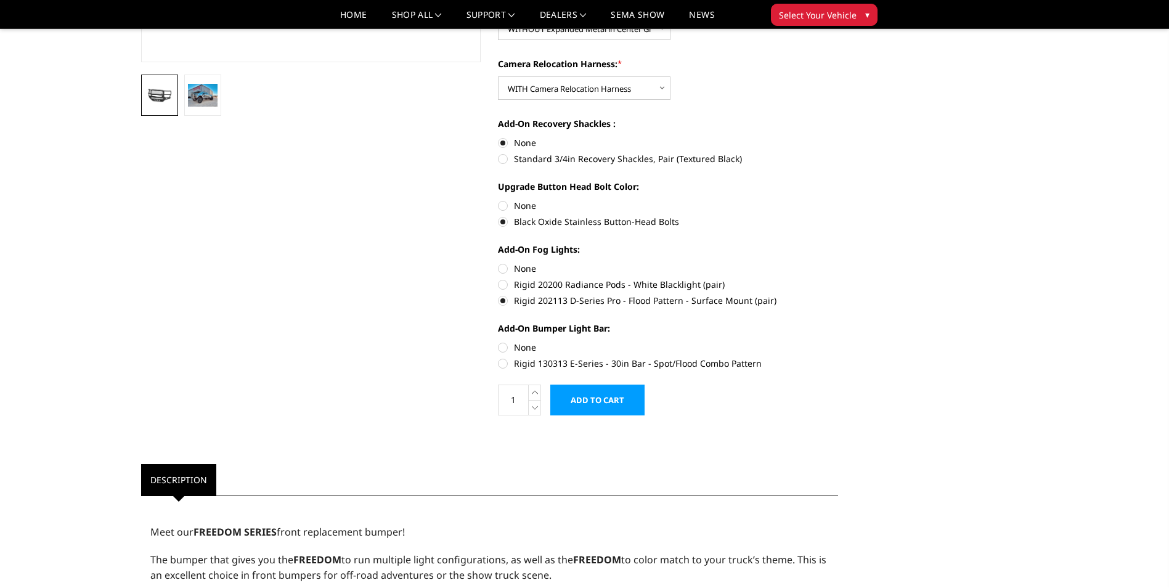
click at [504, 346] on label "None" at bounding box center [668, 347] width 340 height 13
click at [499, 341] on input "None" at bounding box center [498, 341] width 1 height 1
radio input "true"
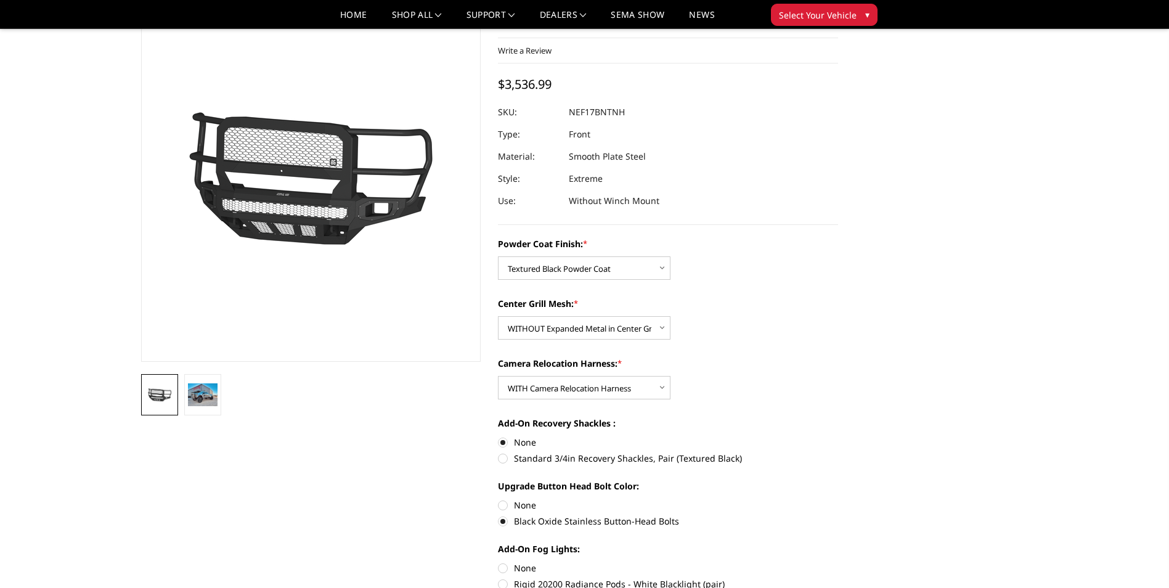
scroll to position [0, 0]
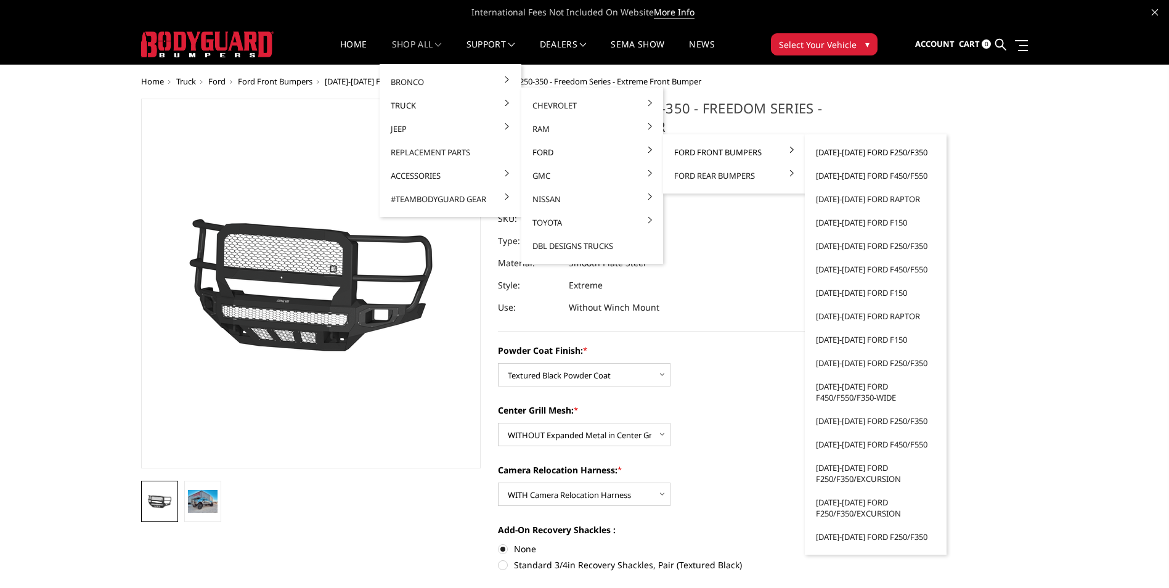
click at [881, 152] on link "[DATE]-[DATE] Ford F250/F350" at bounding box center [876, 152] width 132 height 23
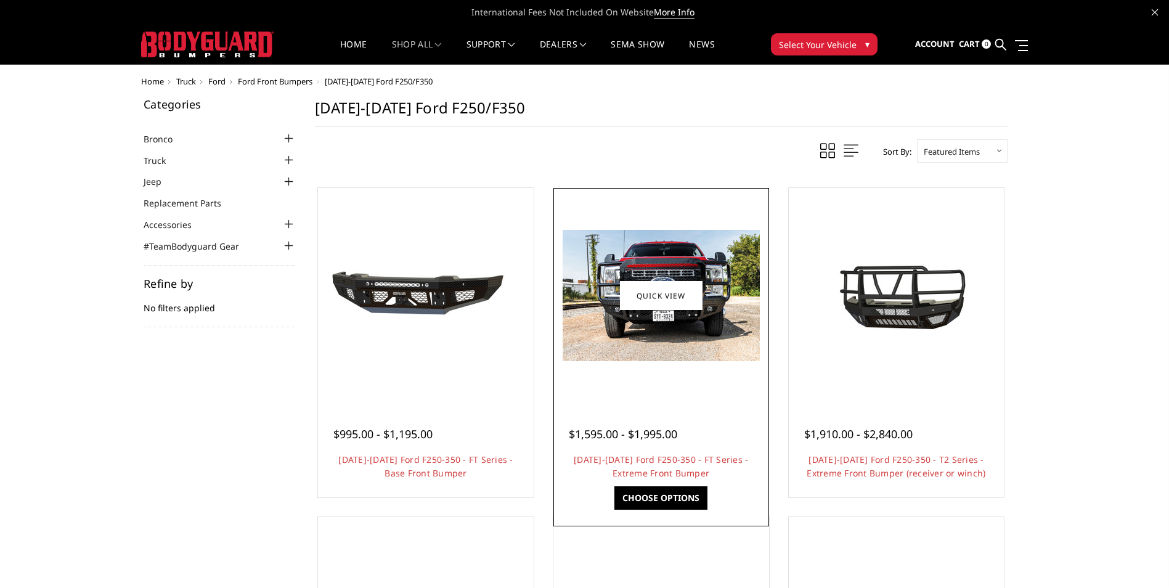
click at [710, 401] on div "$1,595.00 - $1,995.00 [DATE]-[DATE] Ford F250-350 - FT Series - Extreme Front B…" at bounding box center [662, 448] width 210 height 94
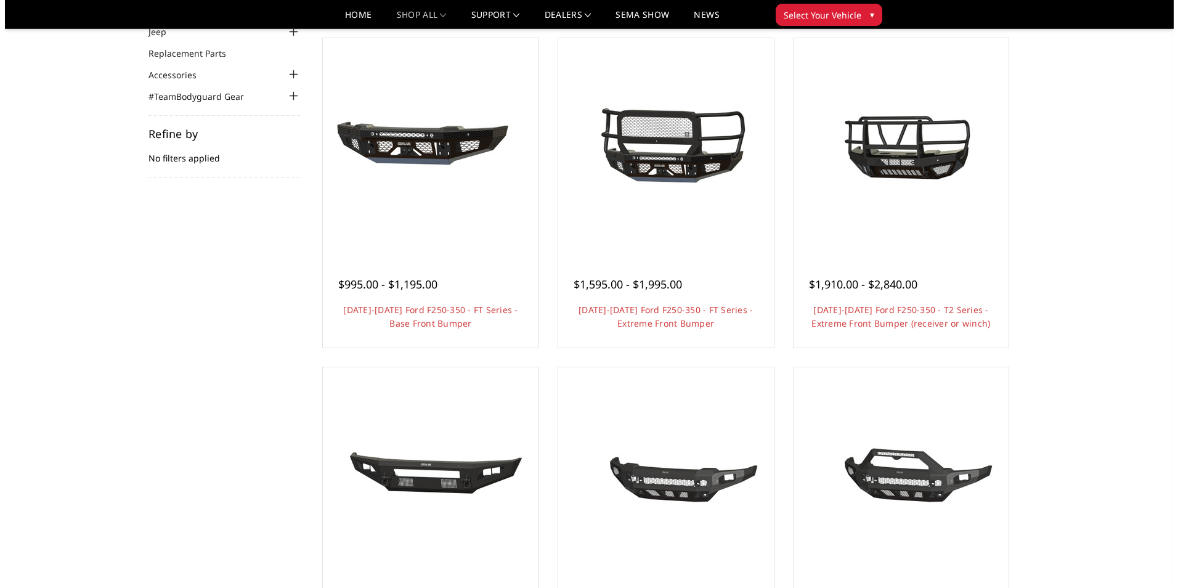
scroll to position [123, 0]
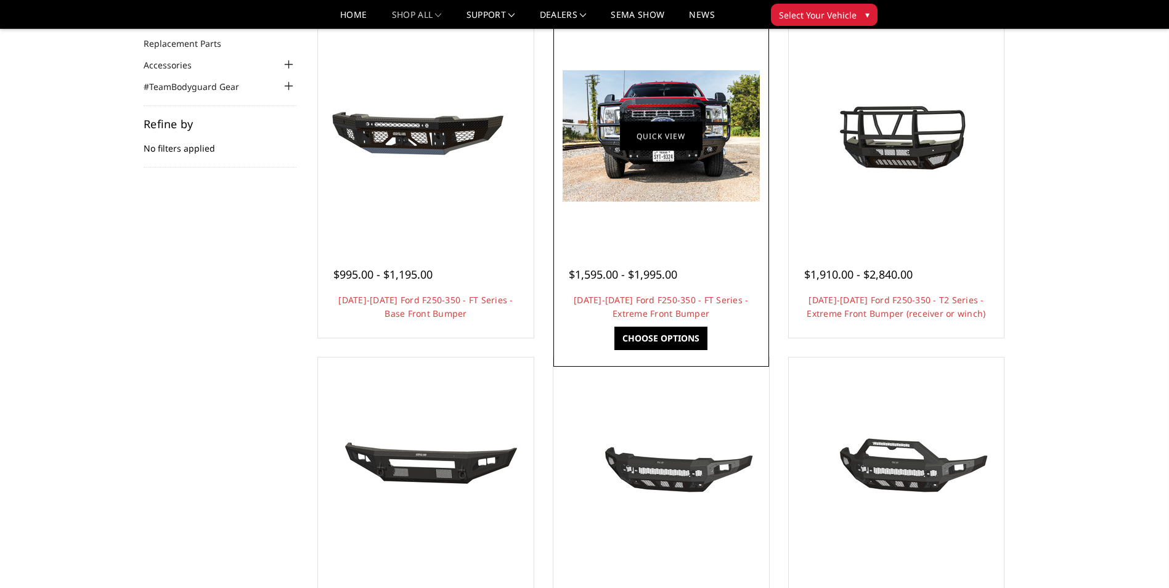
click at [659, 144] on link "Quick view" at bounding box center [661, 135] width 83 height 29
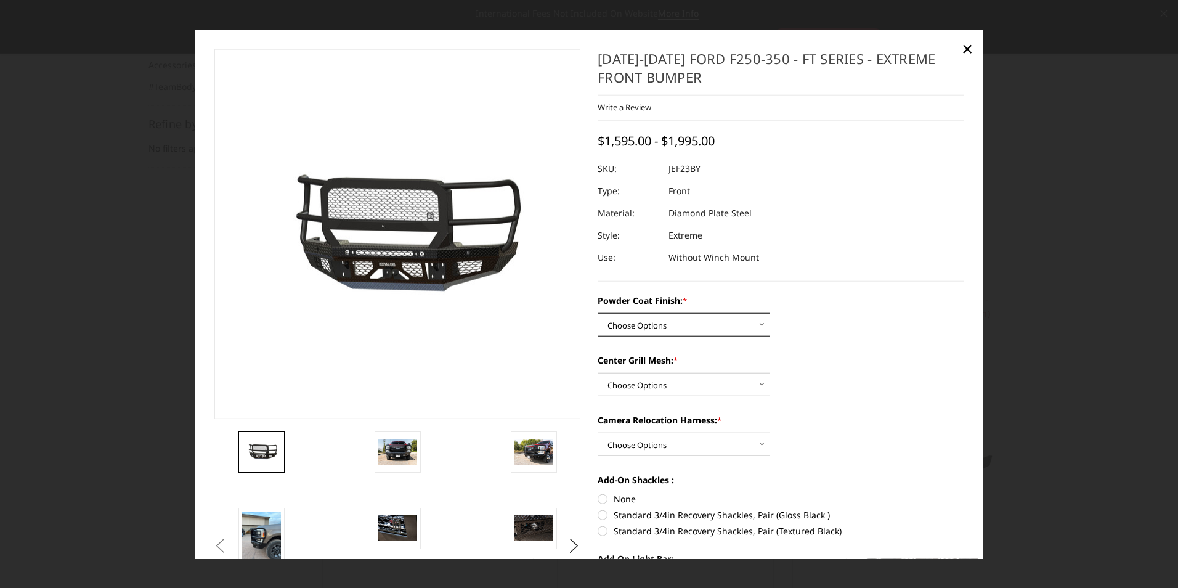
click at [693, 322] on select "Choose Options Bare Metal Gloss Black Powder Coat Textured Black Powder Coat" at bounding box center [684, 324] width 173 height 23
select select "3264"
click at [598, 313] on select "Choose Options Bare Metal Gloss Black Powder Coat Textured Black Powder Coat" at bounding box center [684, 324] width 173 height 23
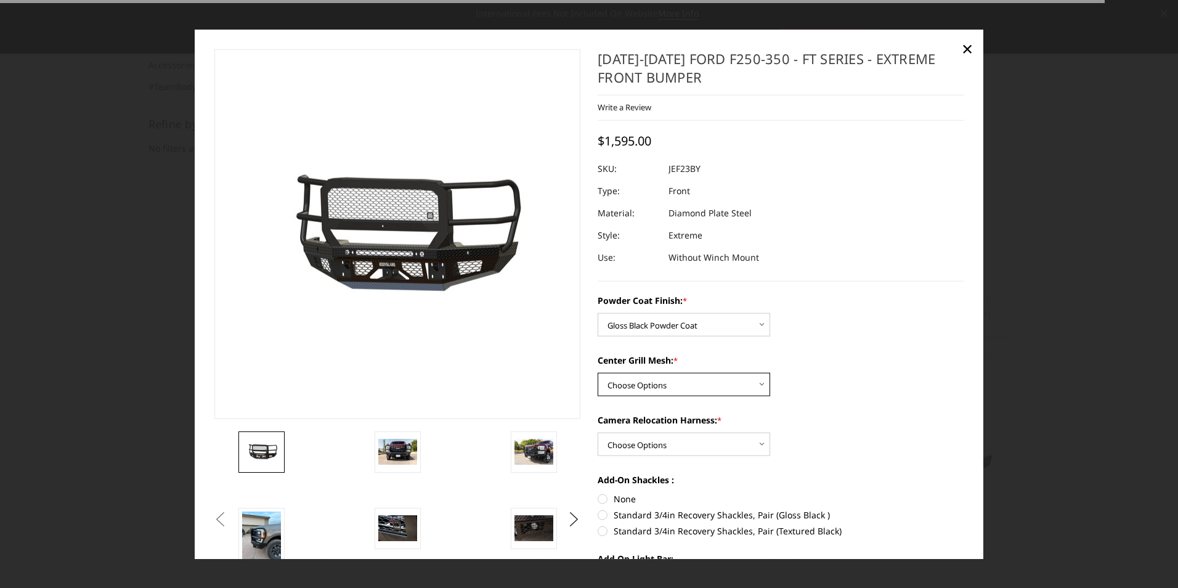
click at [655, 381] on select "Choose Options WITH Expanded Metal in Center Grill WITHOUT Expanded Metal in Ce…" at bounding box center [684, 384] width 173 height 23
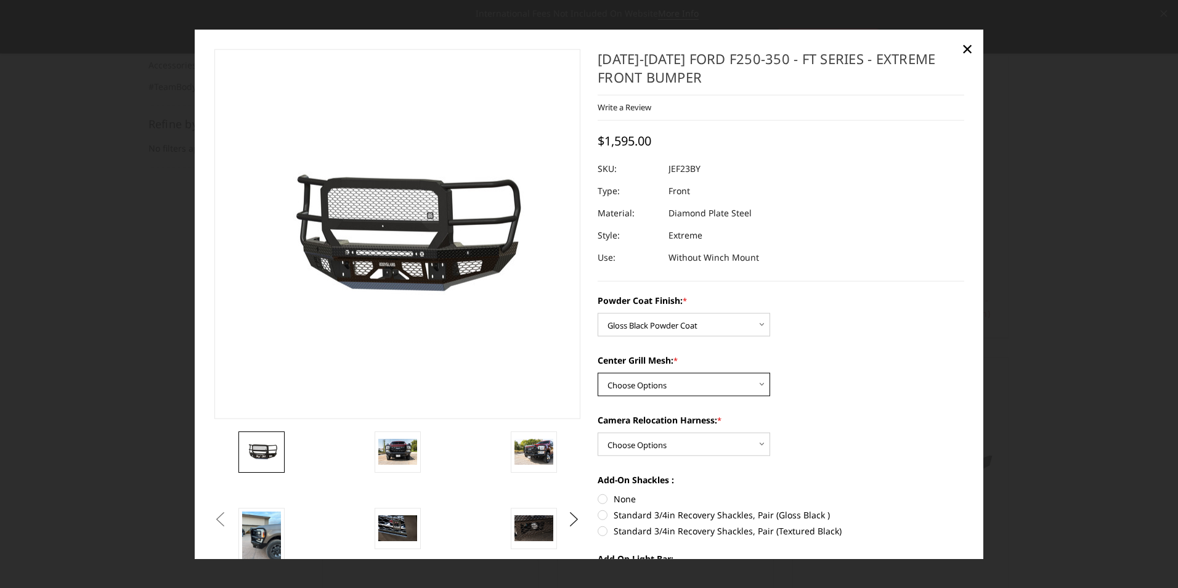
select select "3267"
click at [598, 373] on select "Choose Options WITH Expanded Metal in Center Grill WITHOUT Expanded Metal in Ce…" at bounding box center [684, 384] width 173 height 23
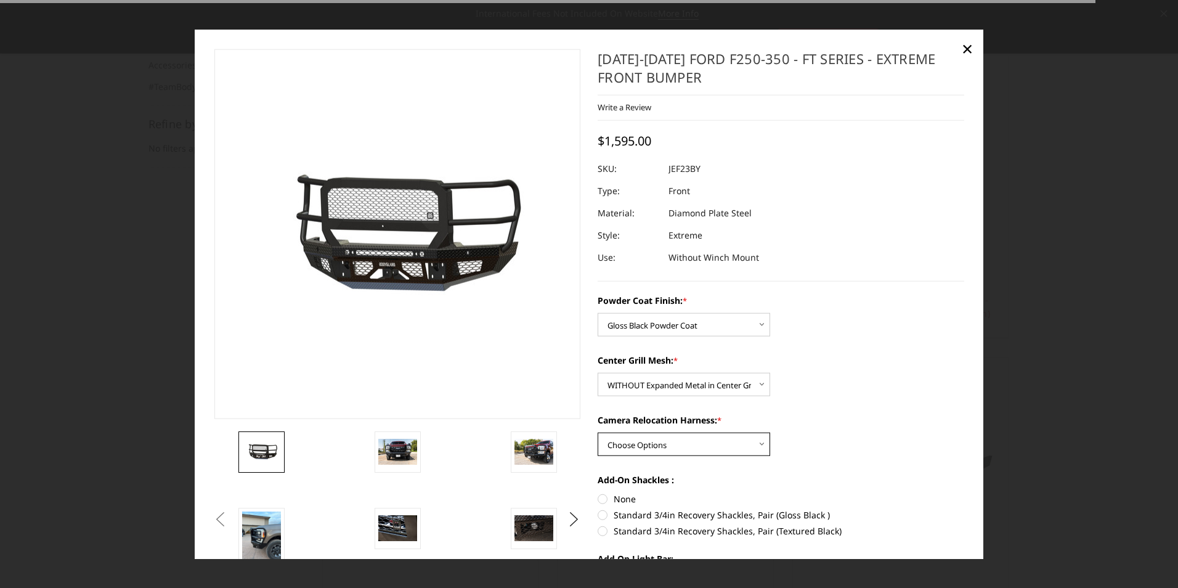
click at [647, 446] on select "Choose Options WITH Camera Relocation Harness WITHOUT Camera Relocation Harness" at bounding box center [684, 444] width 173 height 23
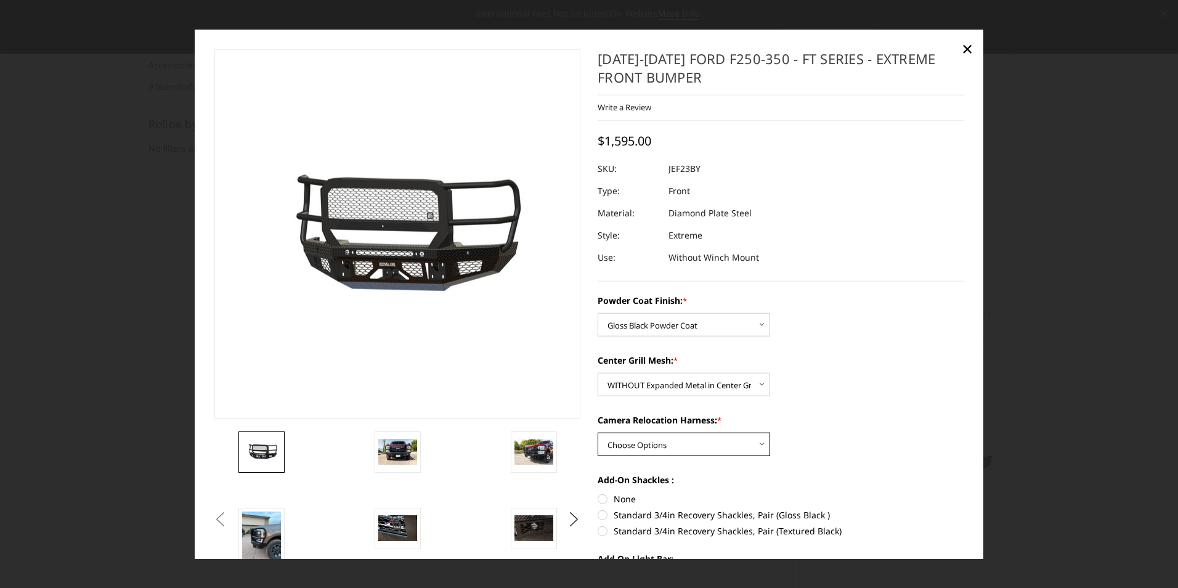
select select "3268"
click at [598, 433] on select "Choose Options WITH Camera Relocation Harness WITHOUT Camera Relocation Harness" at bounding box center [684, 444] width 173 height 23
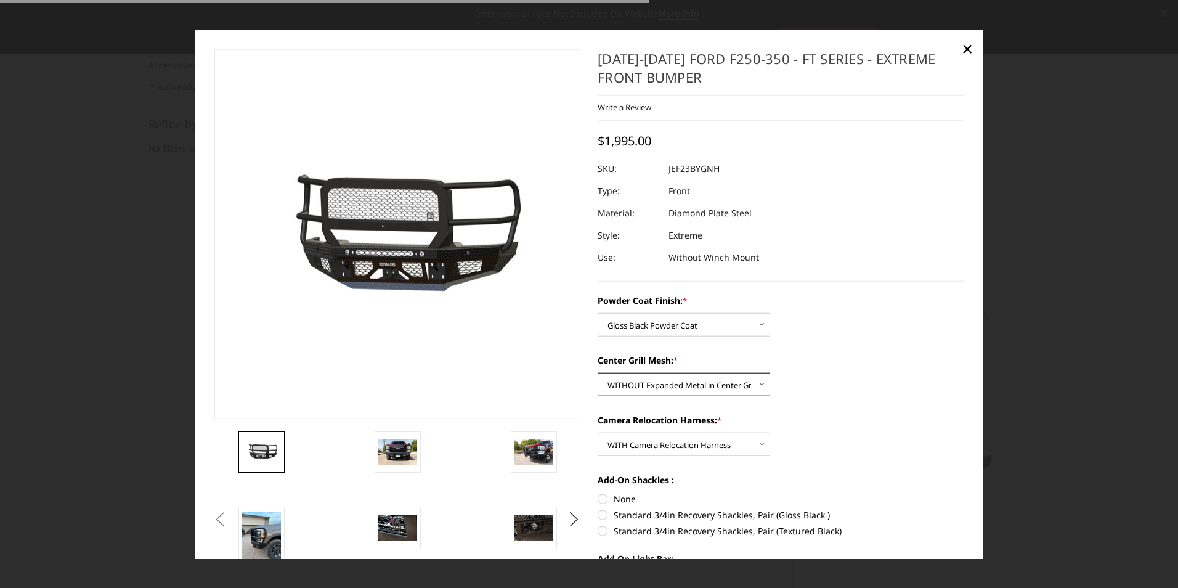
click at [648, 386] on select "Choose Options WITH Expanded Metal in Center Grill WITHOUT Expanded Metal in Ce…" at bounding box center [684, 384] width 173 height 23
select select "3266"
click at [598, 373] on select "Choose Options WITH Expanded Metal in Center Grill WITHOUT Expanded Metal in Ce…" at bounding box center [684, 384] width 173 height 23
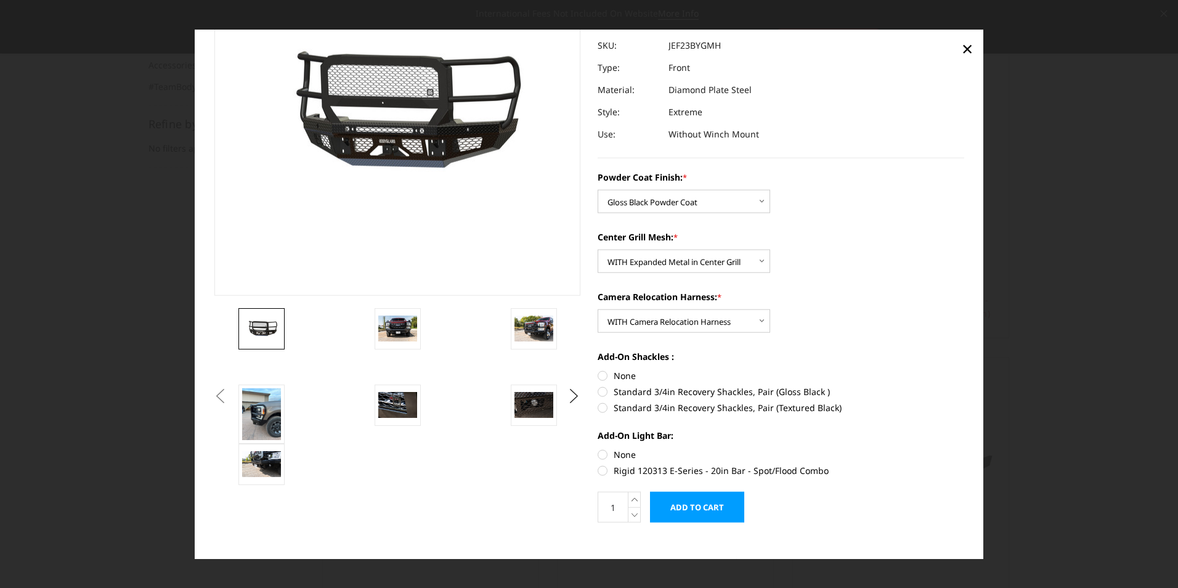
click at [598, 375] on label "None" at bounding box center [781, 375] width 367 height 13
click at [598, 370] on input "None" at bounding box center [598, 369] width 1 height 1
radio input "true"
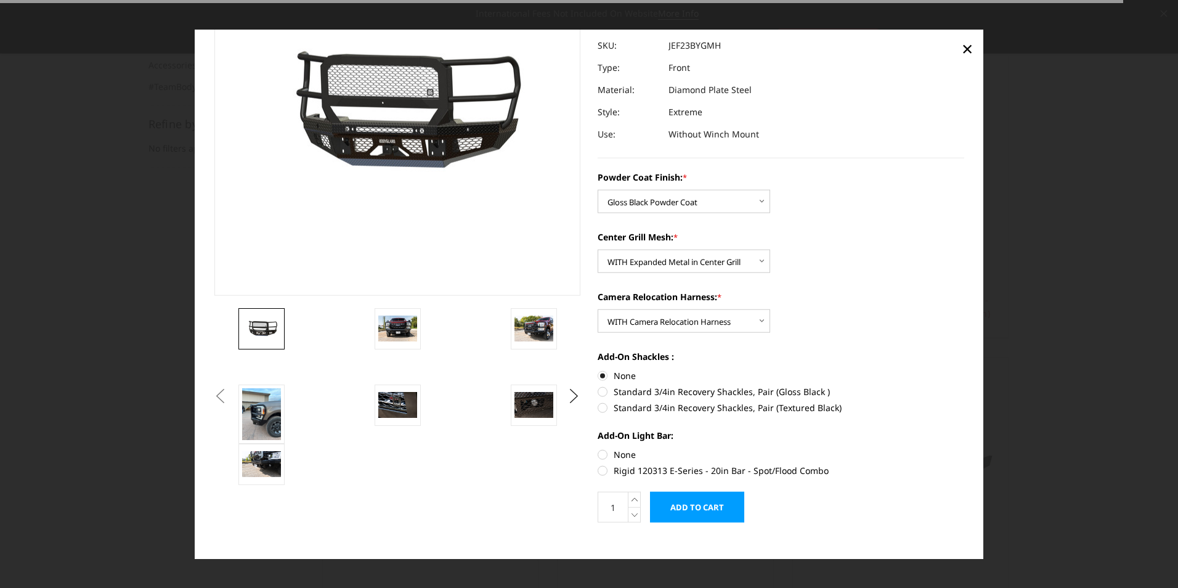
scroll to position [137, 0]
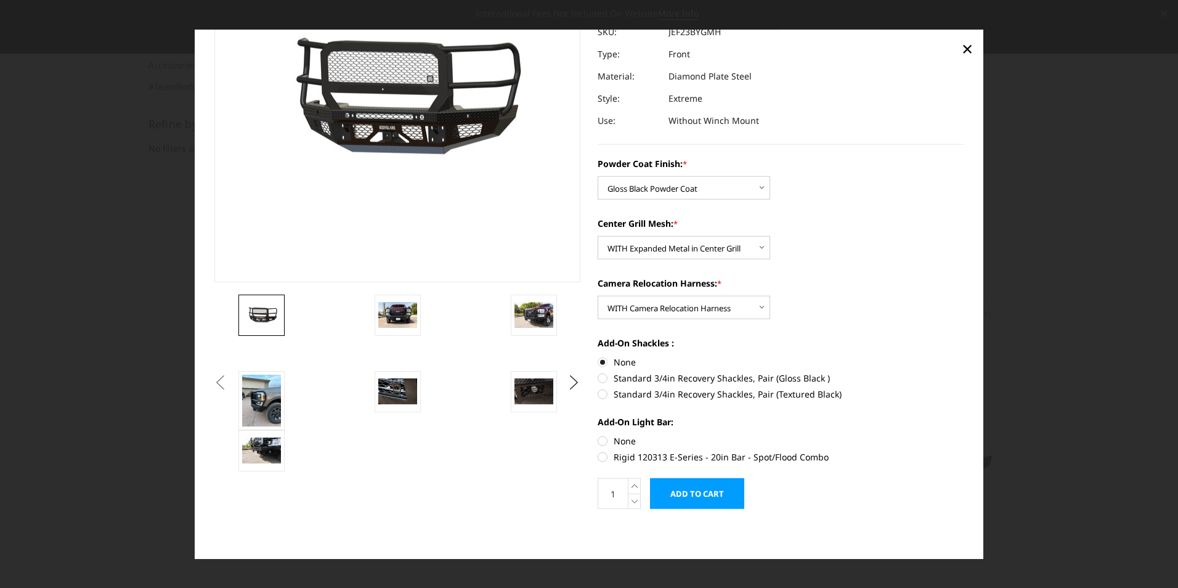
click at [598, 455] on label "Rigid 120313 E-Series - 20in Bar - Spot/Flood Combo" at bounding box center [781, 457] width 367 height 13
click at [965, 435] on input "Rigid 120313 E-Series - 20in Bar - Spot/Flood Combo" at bounding box center [965, 435] width 1 height 1
radio input "true"
click at [253, 406] on img at bounding box center [261, 400] width 39 height 52
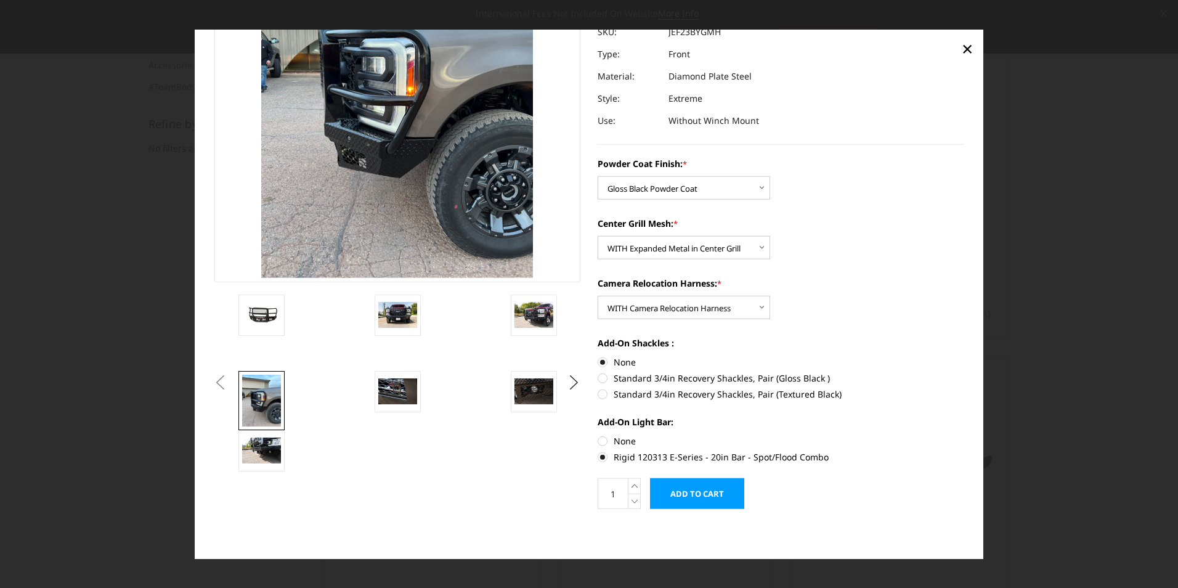
scroll to position [28, 0]
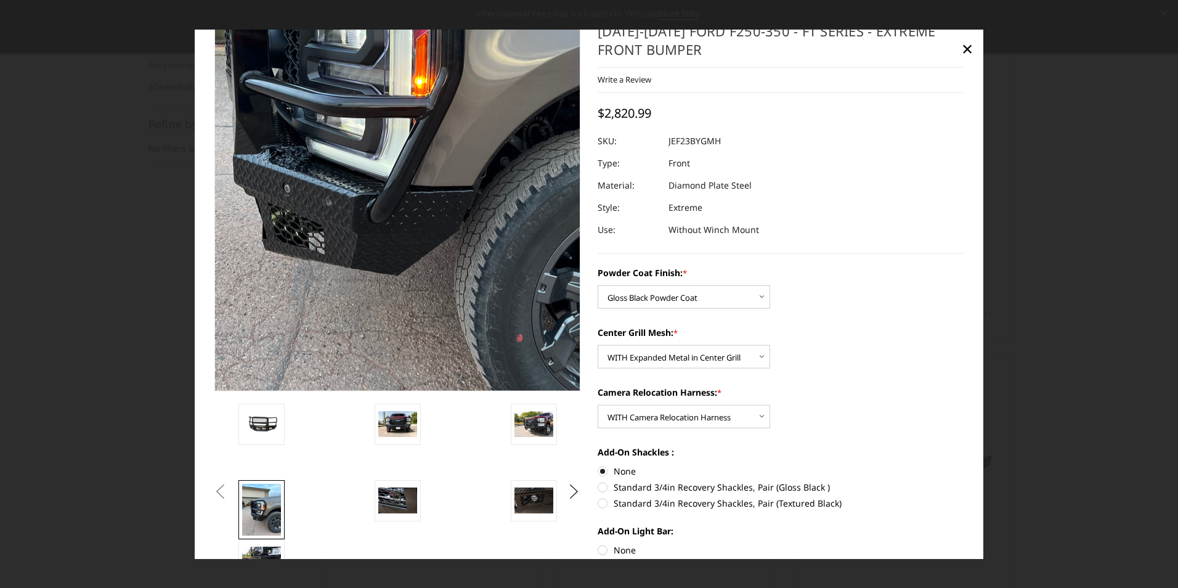
click at [401, 301] on img at bounding box center [392, 98] width 592 height 789
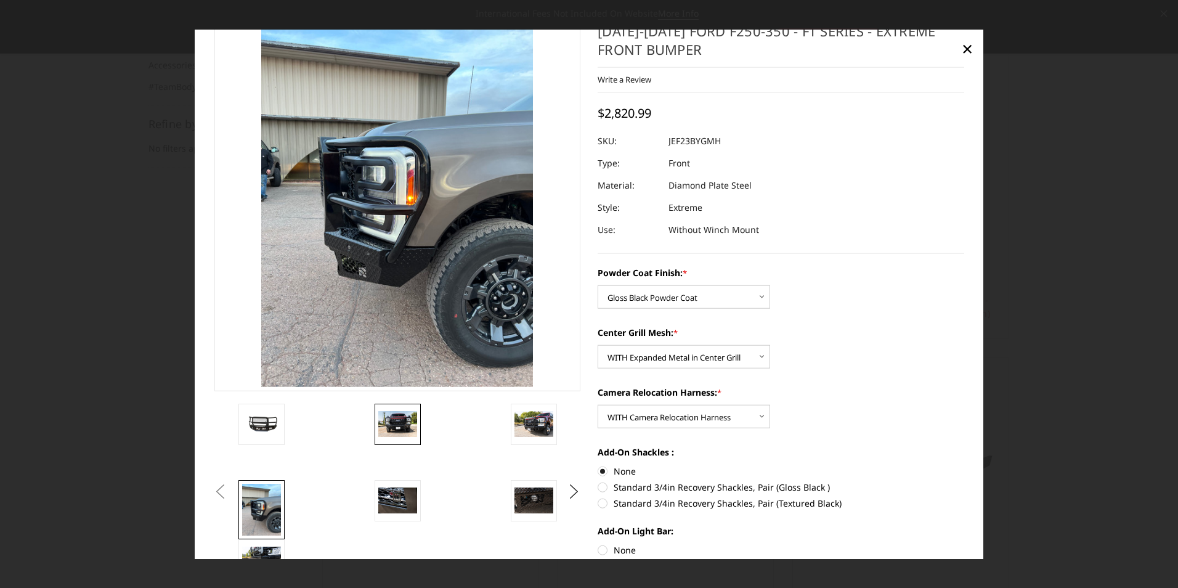
click at [399, 426] on img at bounding box center [397, 424] width 39 height 26
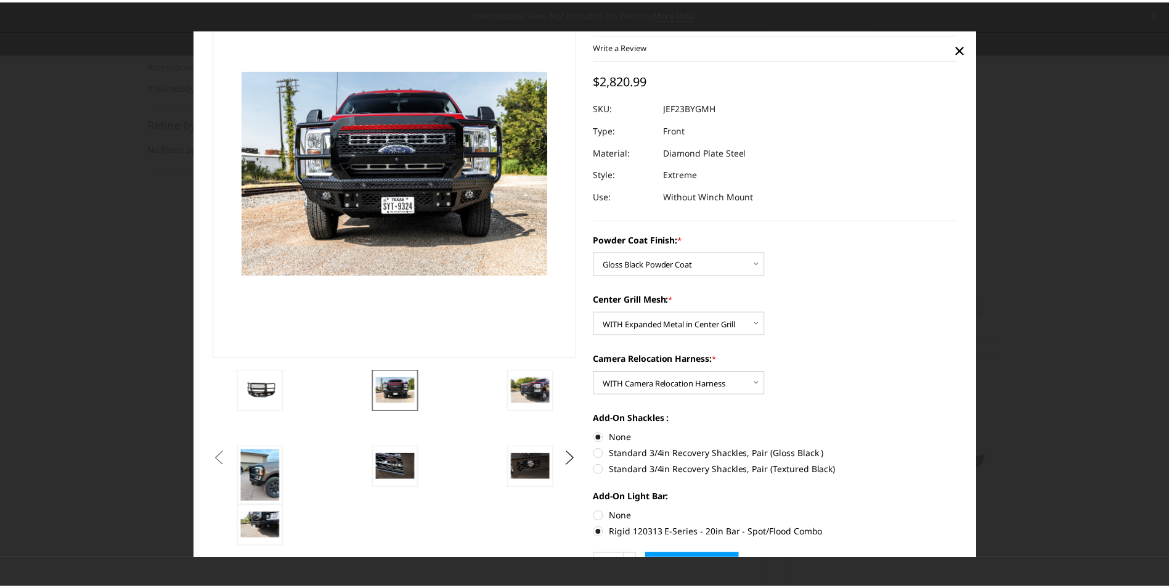
scroll to position [0, 0]
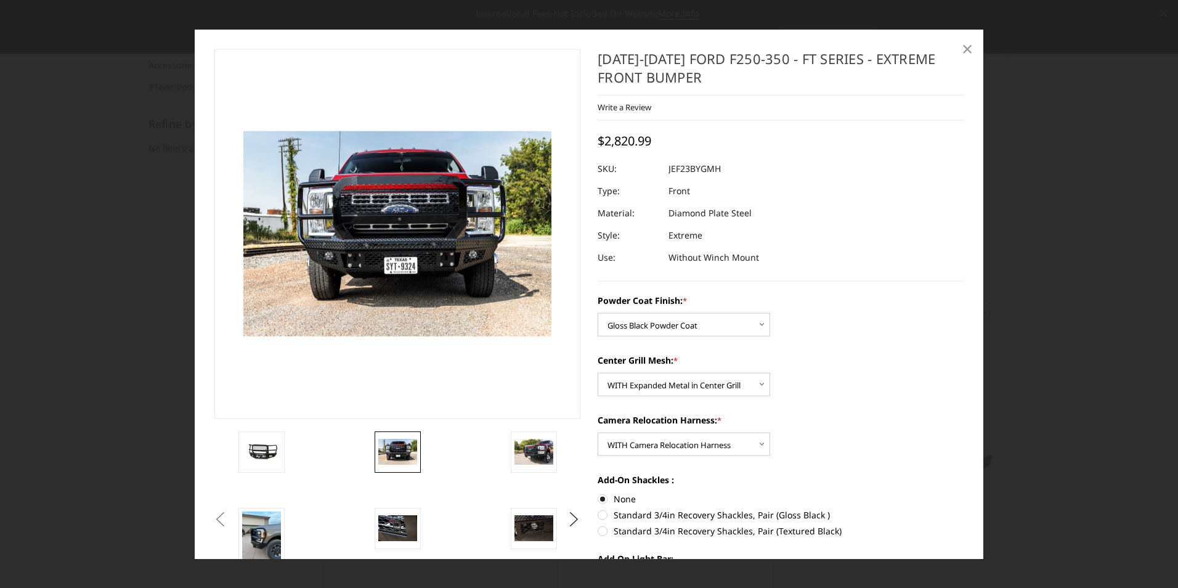
click at [966, 48] on span "×" at bounding box center [967, 48] width 11 height 27
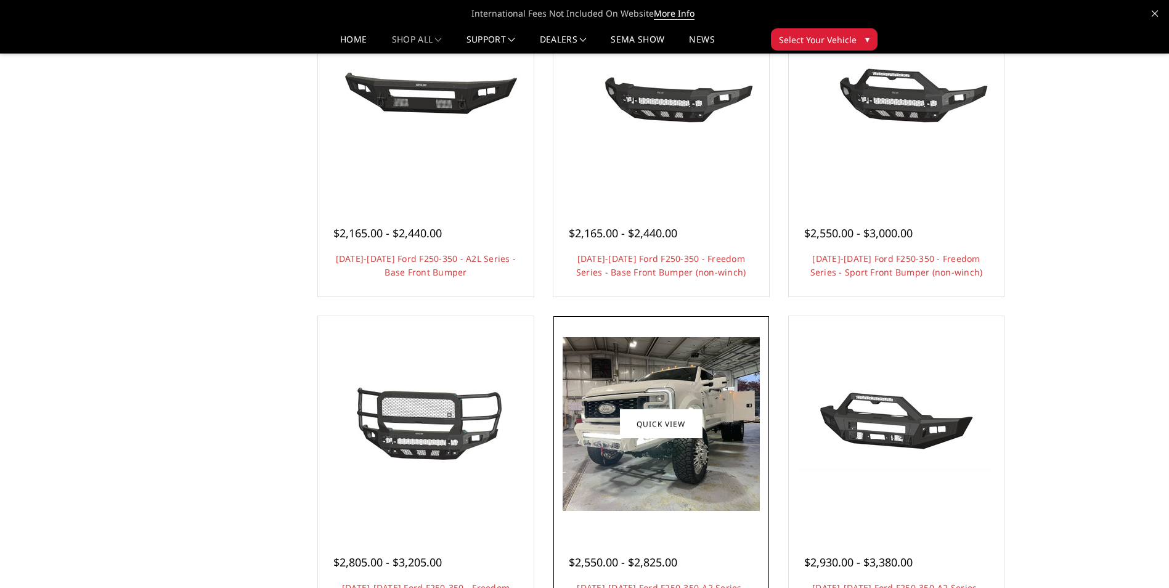
scroll to position [678, 0]
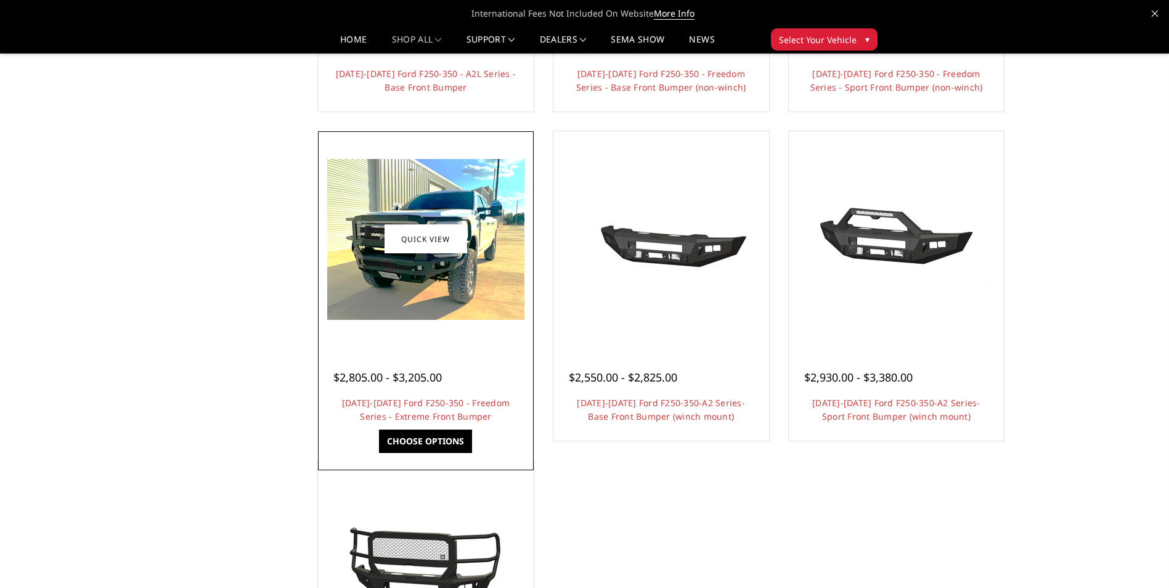
click at [504, 343] on div at bounding box center [426, 239] width 210 height 210
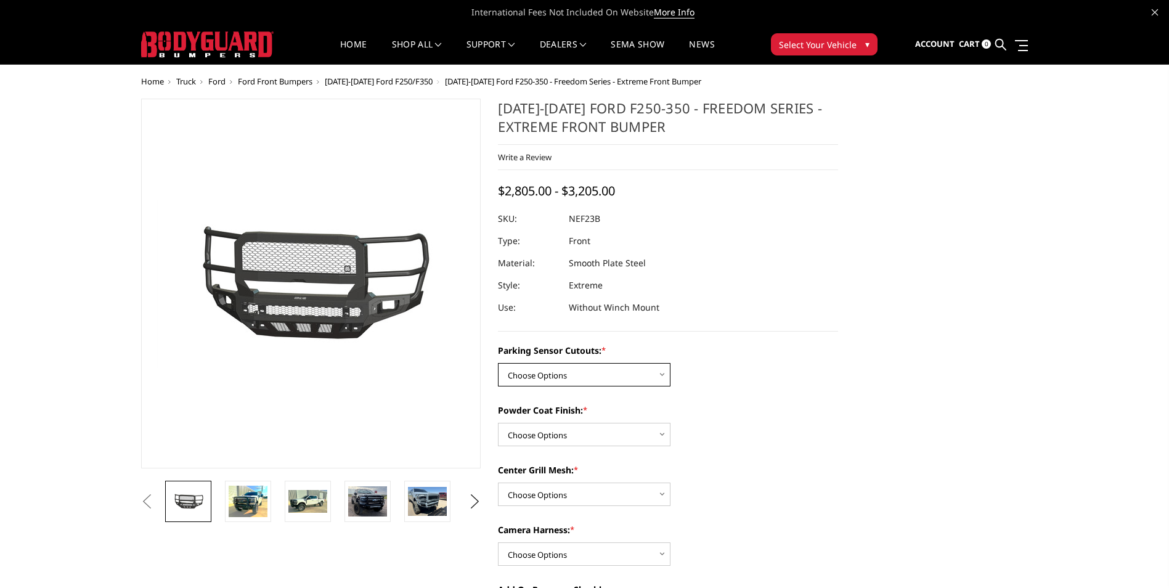
click at [565, 373] on select "Choose Options No - Without Parking Sensor Cutouts Yes - With Parking Sensor Cu…" at bounding box center [584, 374] width 173 height 23
select select "2583"
click at [498, 363] on select "Choose Options No - Without Parking Sensor Cutouts Yes - With Parking Sensor Cu…" at bounding box center [584, 374] width 173 height 23
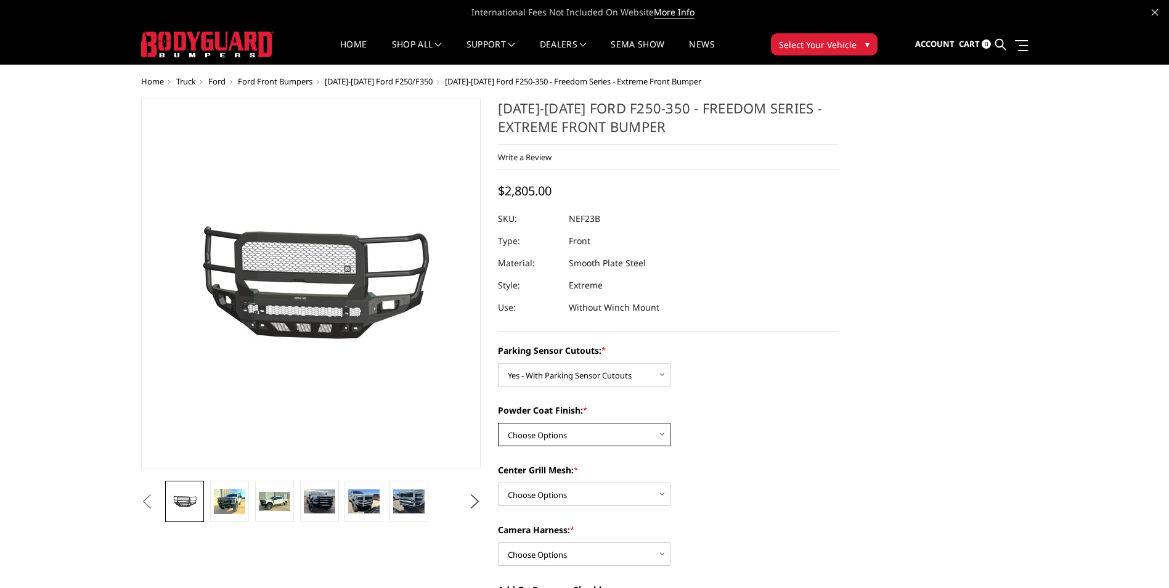
click at [555, 438] on select "Choose Options Bare Metal Textured Black Powder Coat" at bounding box center [584, 434] width 173 height 23
select select "2585"
click at [498, 423] on select "Choose Options Bare Metal Textured Black Powder Coat" at bounding box center [584, 434] width 173 height 23
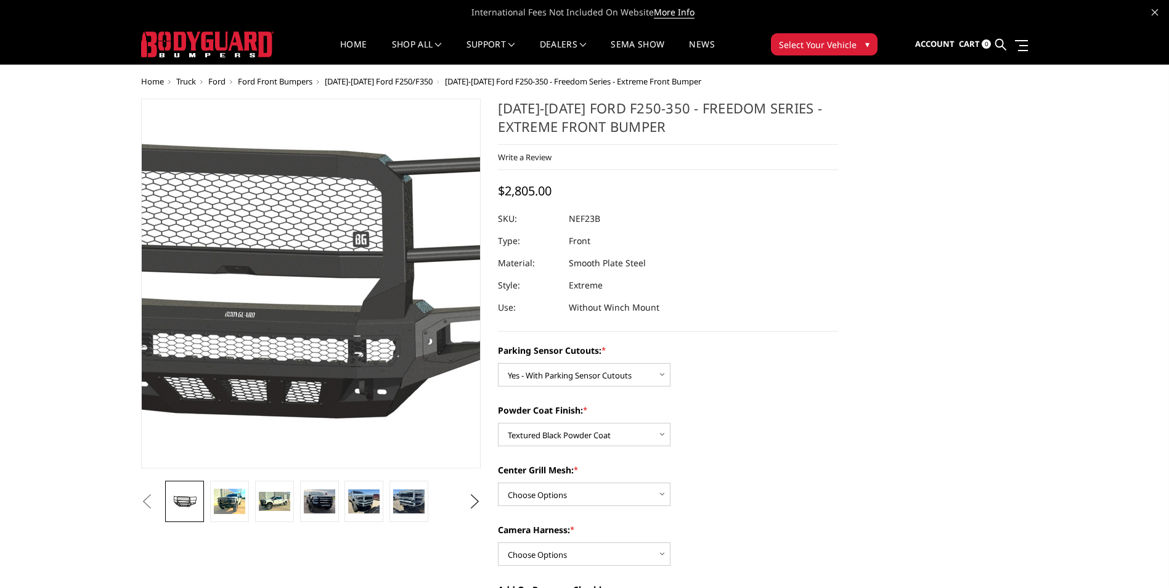
click at [345, 321] on img at bounding box center [266, 277] width 789 height 431
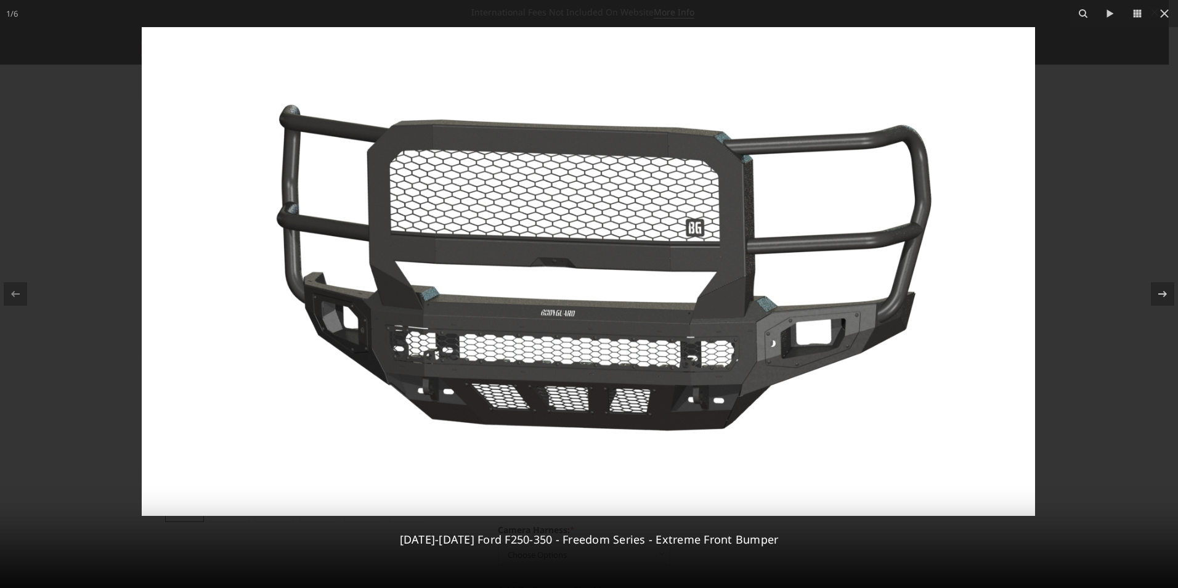
click at [1104, 156] on div at bounding box center [589, 294] width 1178 height 588
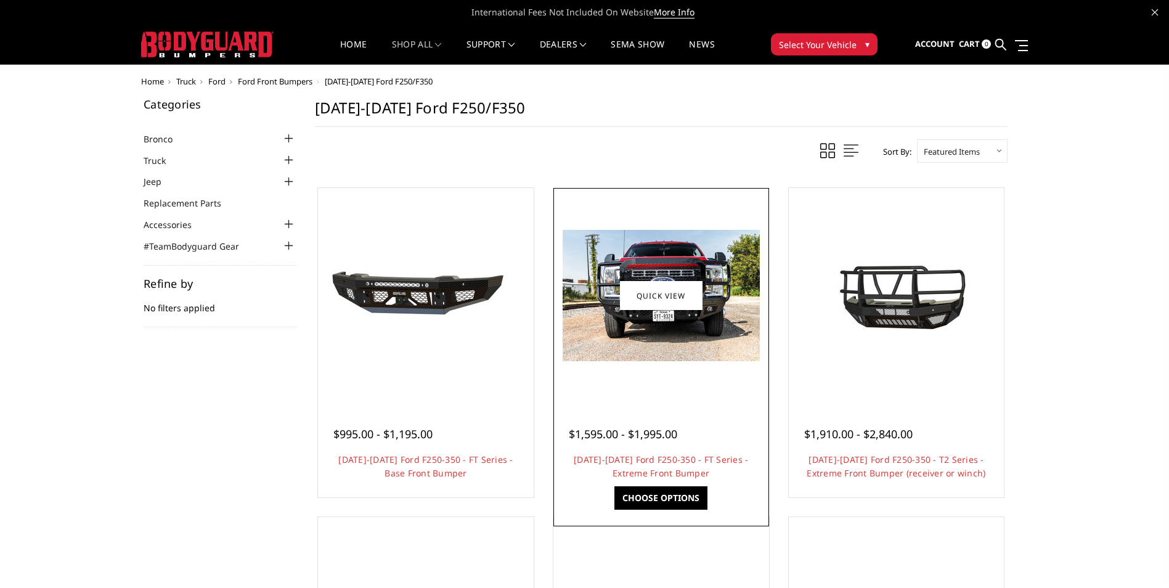
click at [683, 366] on div at bounding box center [662, 296] width 210 height 210
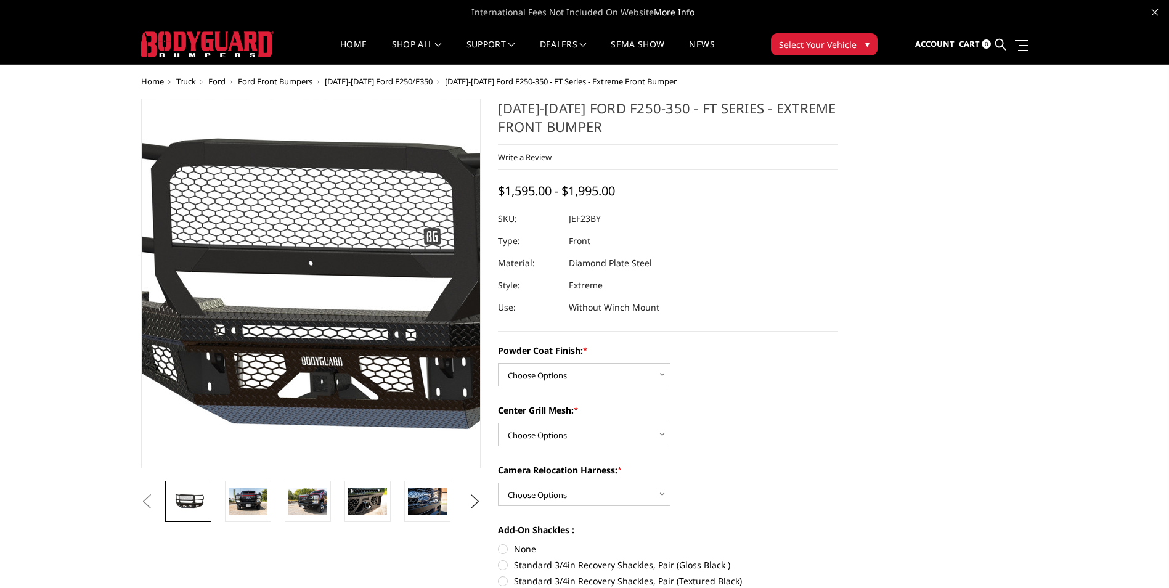
click at [283, 282] on img at bounding box center [348, 283] width 789 height 369
